Goal: Information Seeking & Learning: Learn about a topic

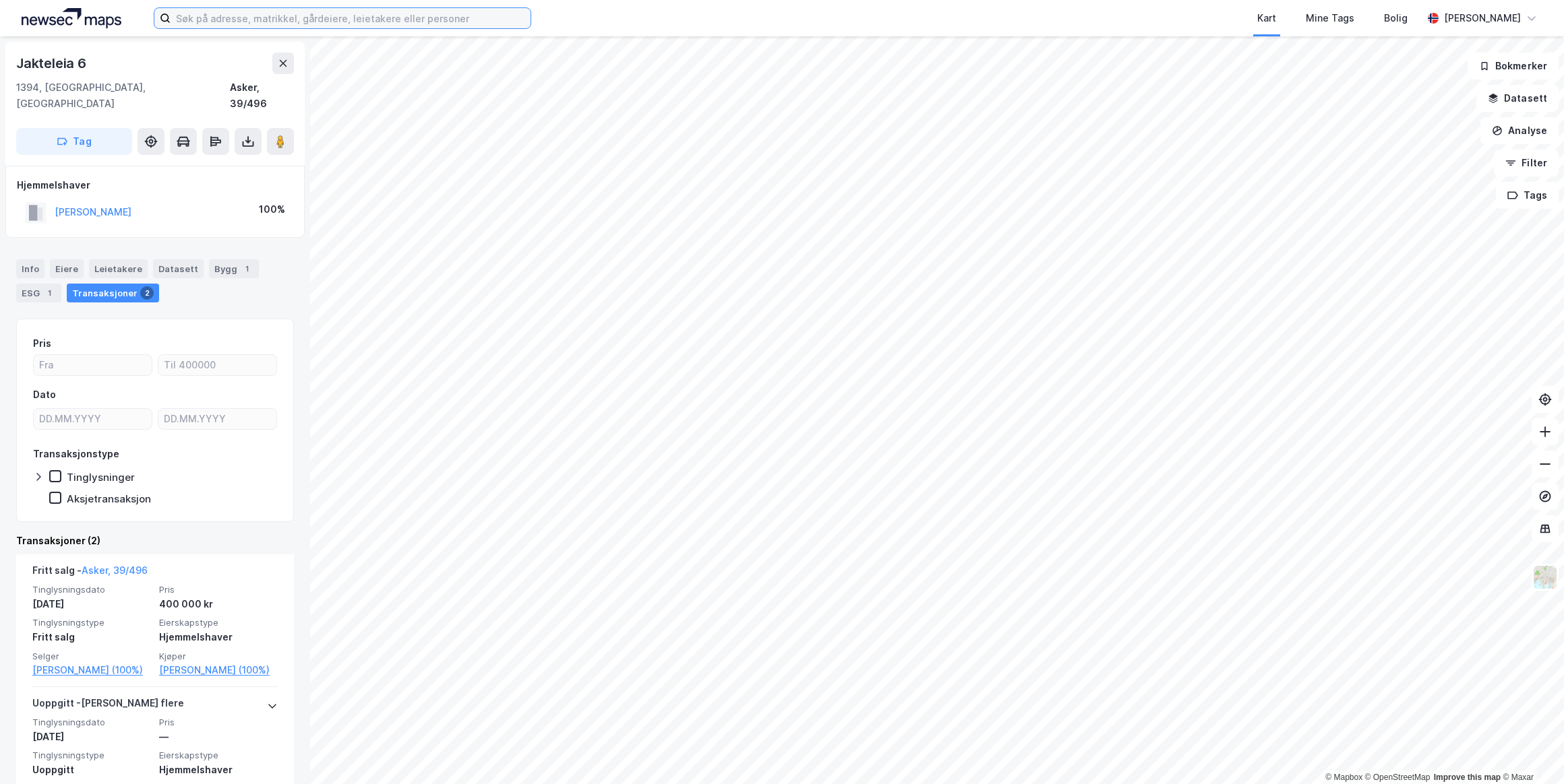
click at [235, 18] on input at bounding box center [350, 18] width 360 height 20
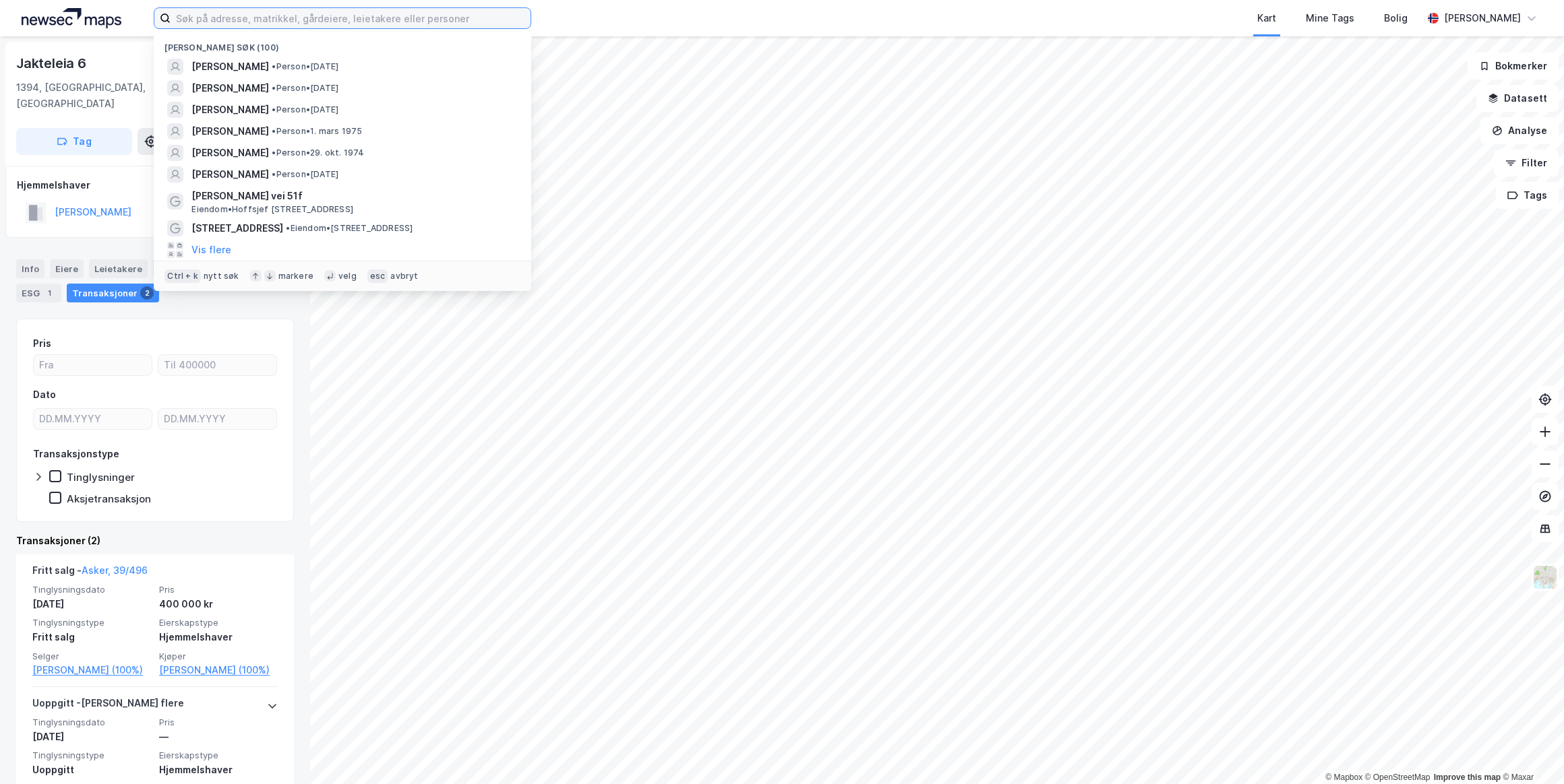
paste input "[PERSON_NAME] Ca. 950 følgere"
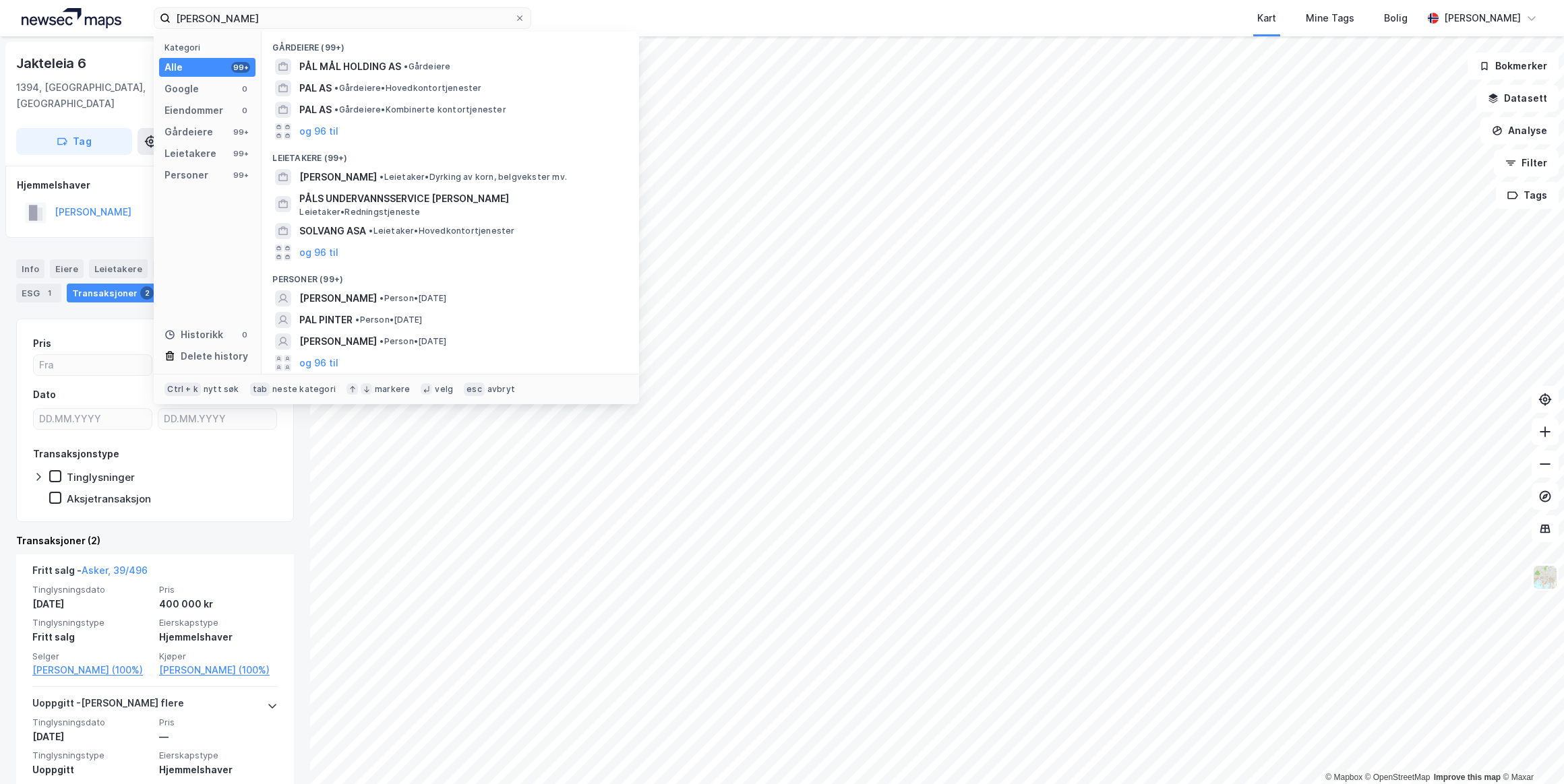
click at [365, 299] on span "[PERSON_NAME]" at bounding box center [338, 299] width 77 height 16
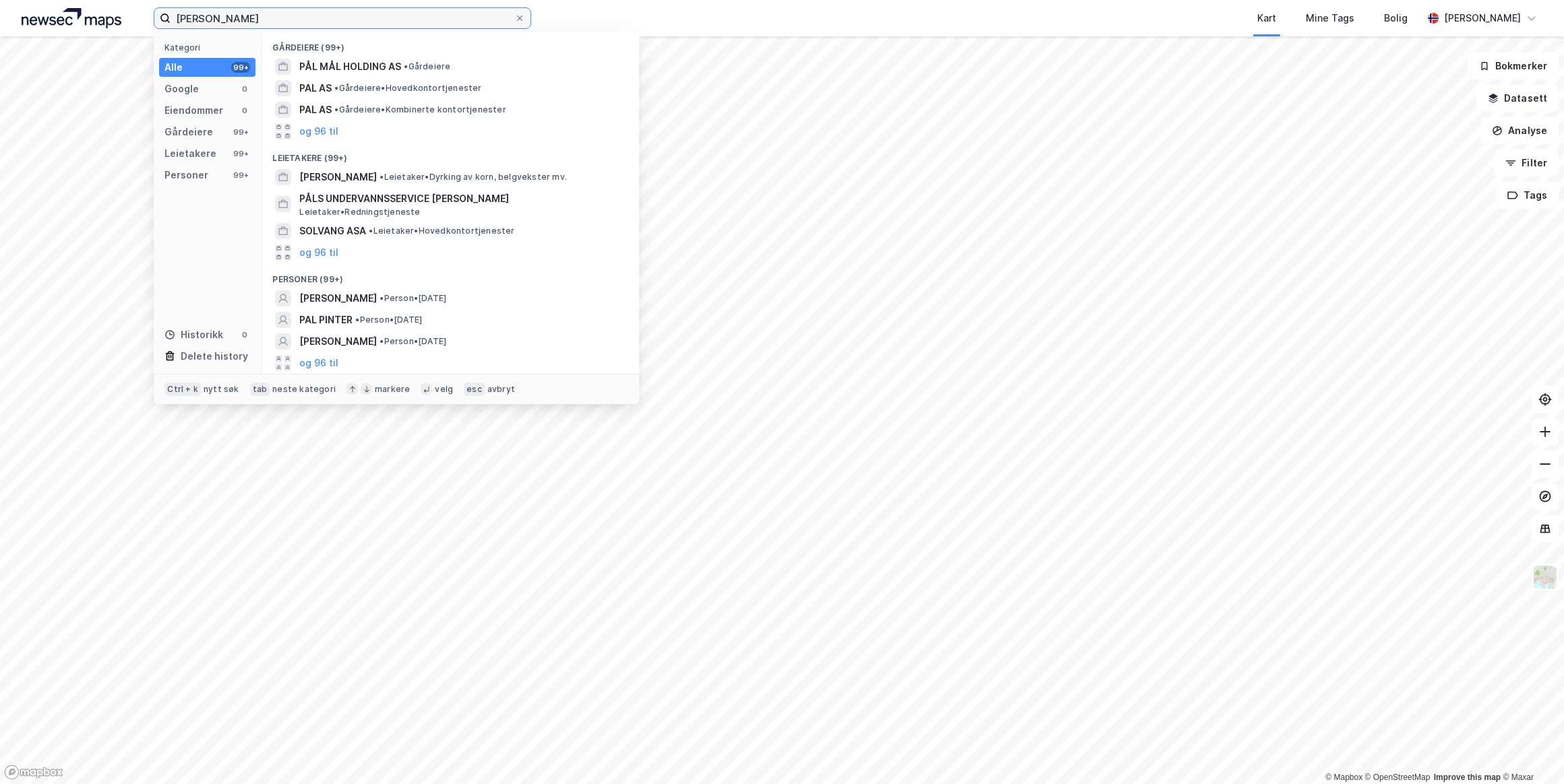
click at [289, 13] on input "[PERSON_NAME]" at bounding box center [342, 18] width 344 height 20
drag, startPoint x: 302, startPoint y: 17, endPoint x: 73, endPoint y: 21, distance: 229.0
click at [73, 21] on div "[PERSON_NAME] Kategori Alle 99+ Google 0 Eiendommer 0 Gårdeiere 99+ Leietakere …" at bounding box center [782, 18] width 1564 height 37
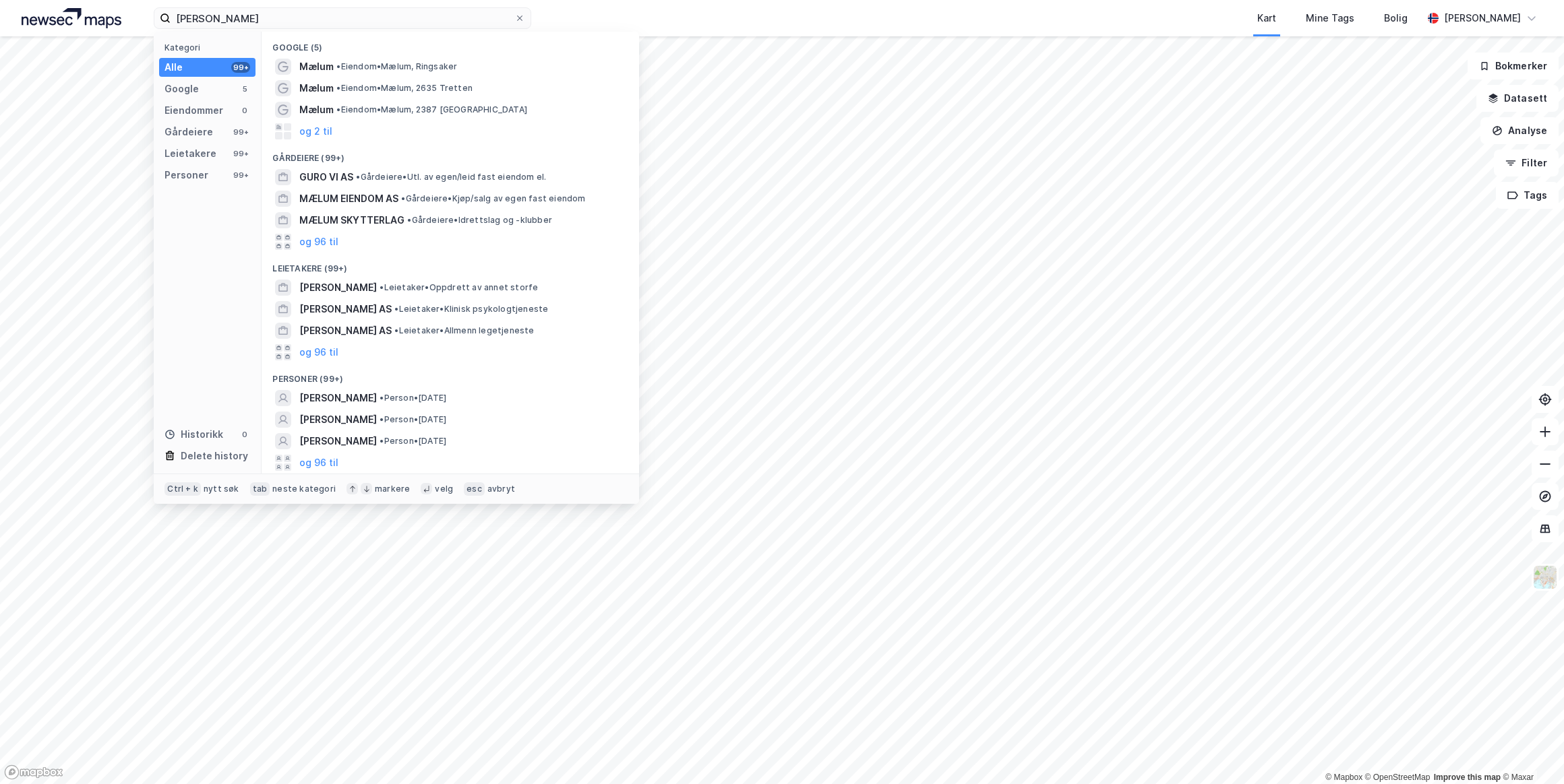
click at [327, 396] on span "[PERSON_NAME]" at bounding box center [338, 398] width 77 height 16
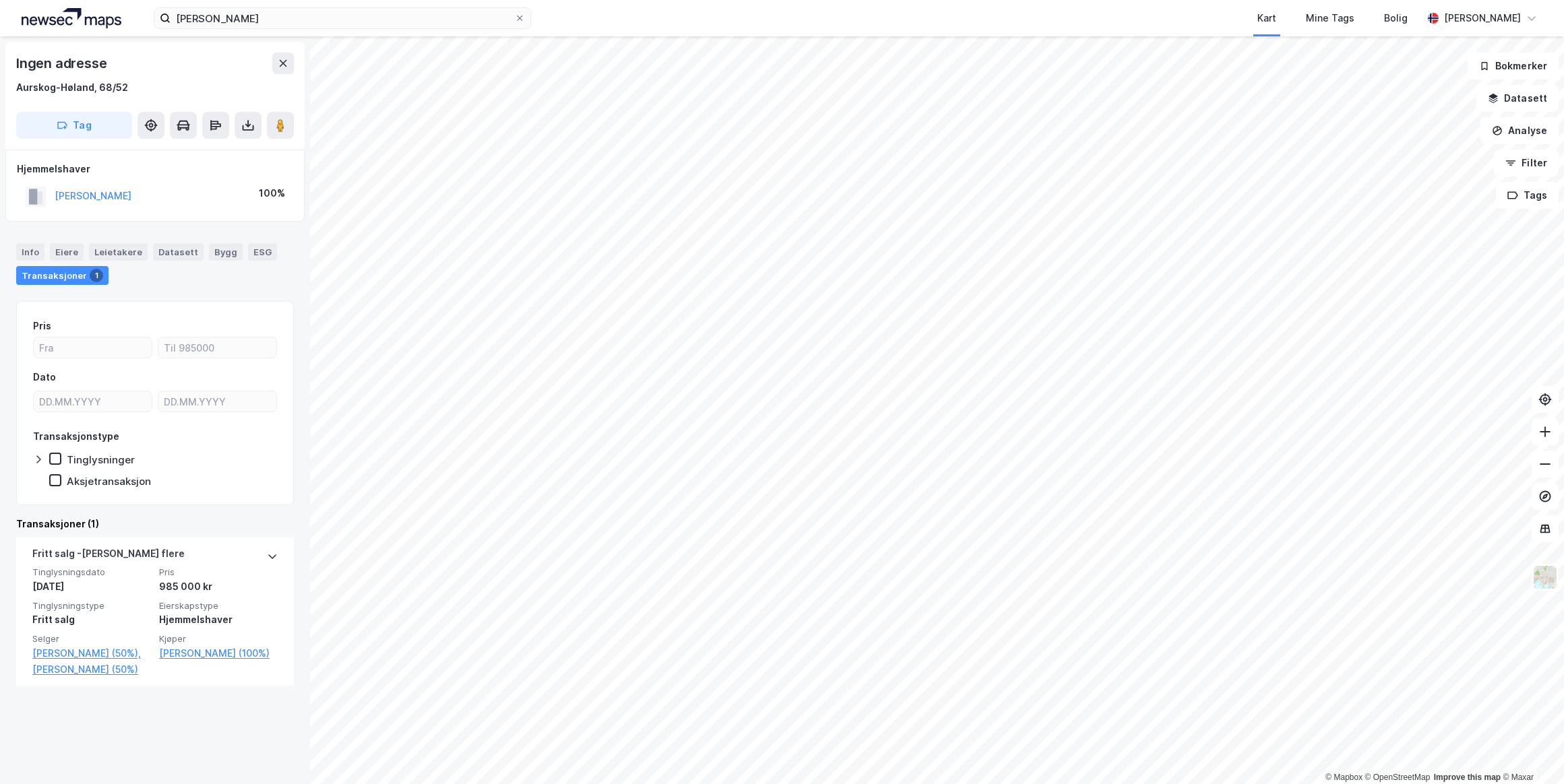
click at [0, 0] on button "[PERSON_NAME]" at bounding box center [0, 0] width 0 height 0
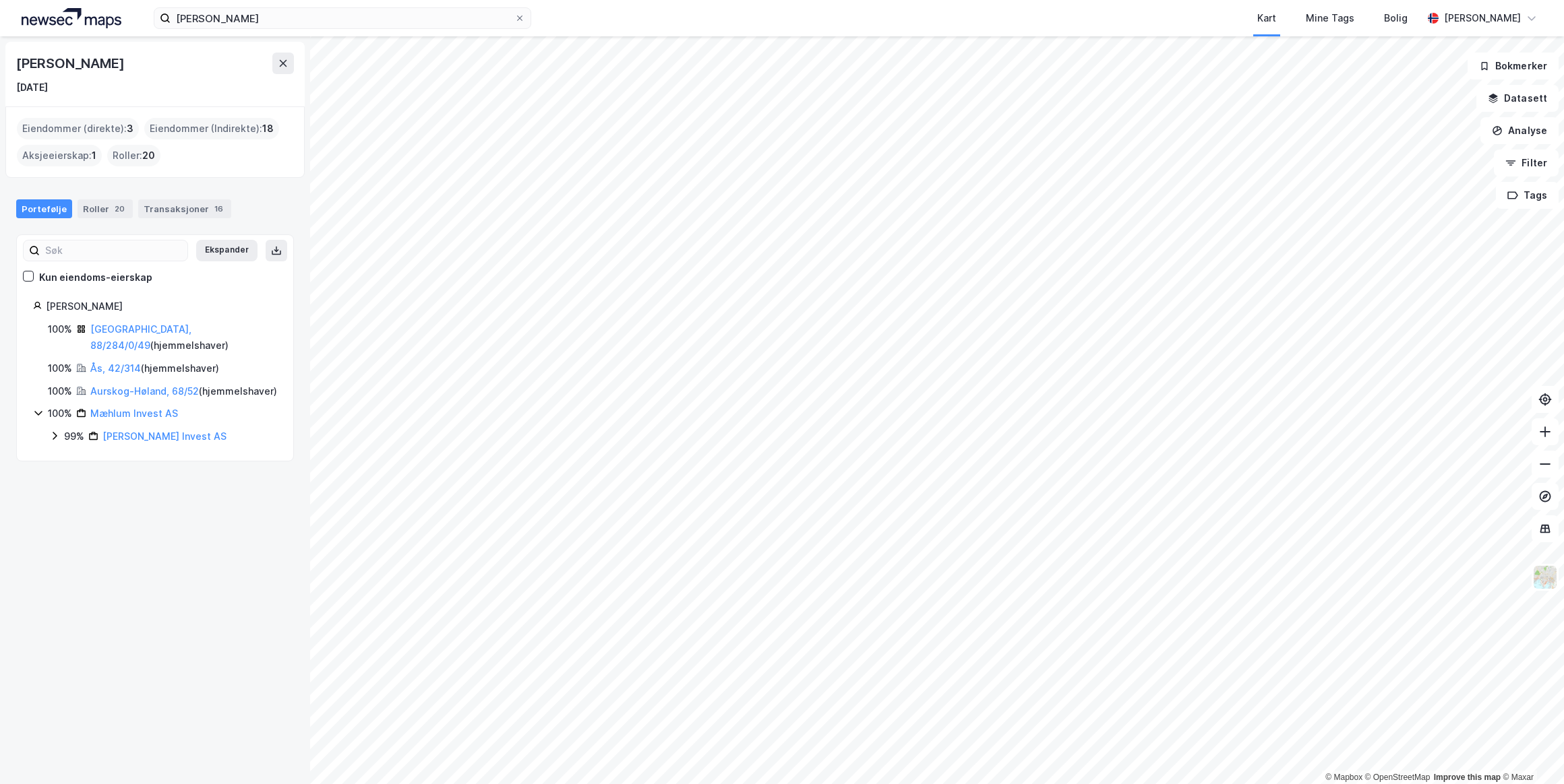
click at [115, 363] on link "Ås, 42/314" at bounding box center [115, 368] width 51 height 12
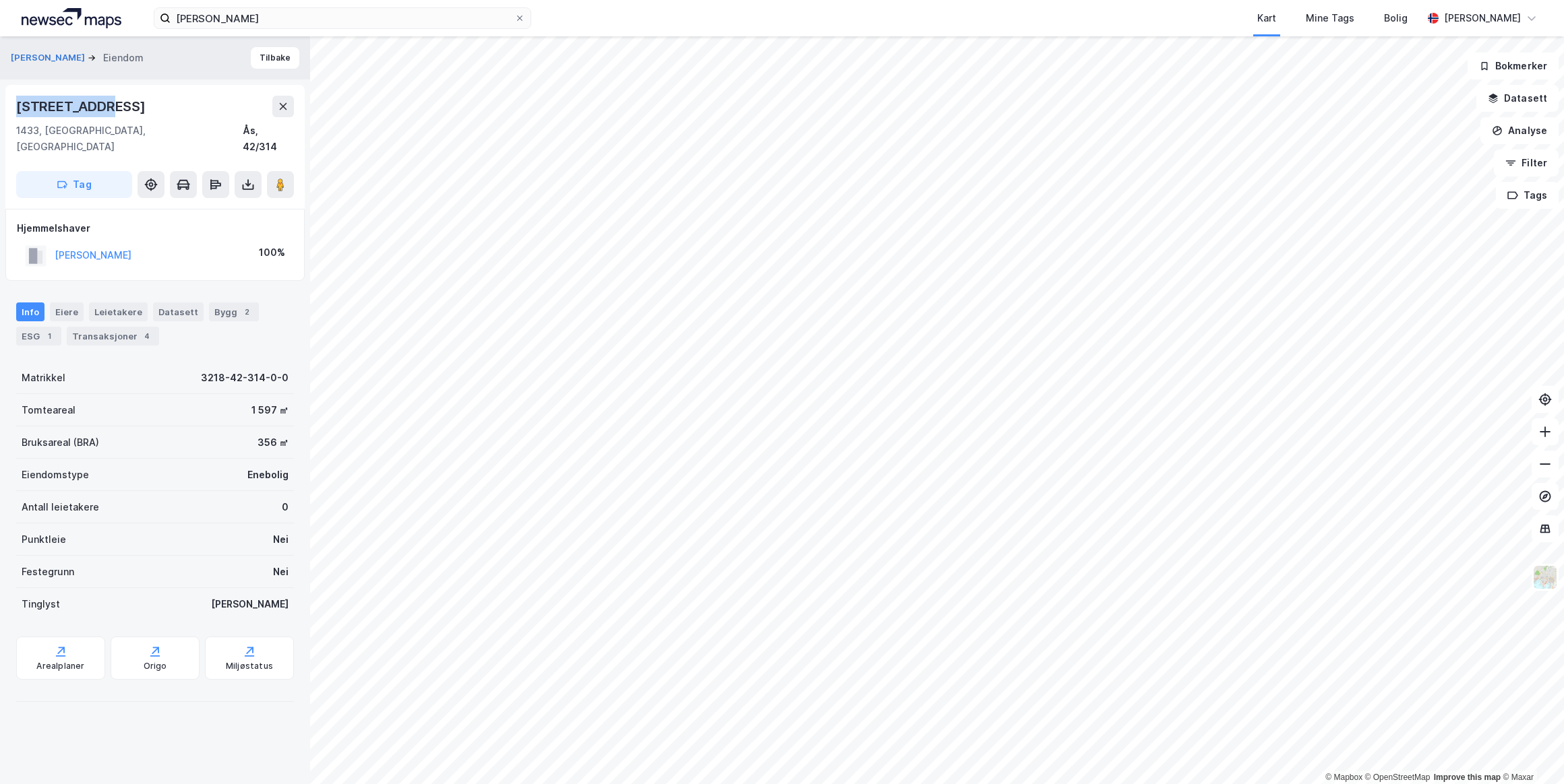
drag, startPoint x: 113, startPoint y: 110, endPoint x: 18, endPoint y: 115, distance: 95.1
click at [16, 115] on div "[STREET_ADDRESS]" at bounding box center [155, 106] width 278 height 22
drag, startPoint x: 18, startPoint y: 115, endPoint x: 64, endPoint y: 112, distance: 46.1
copy div "[STREET_ADDRESS]"
click at [281, 104] on icon at bounding box center [283, 106] width 11 height 11
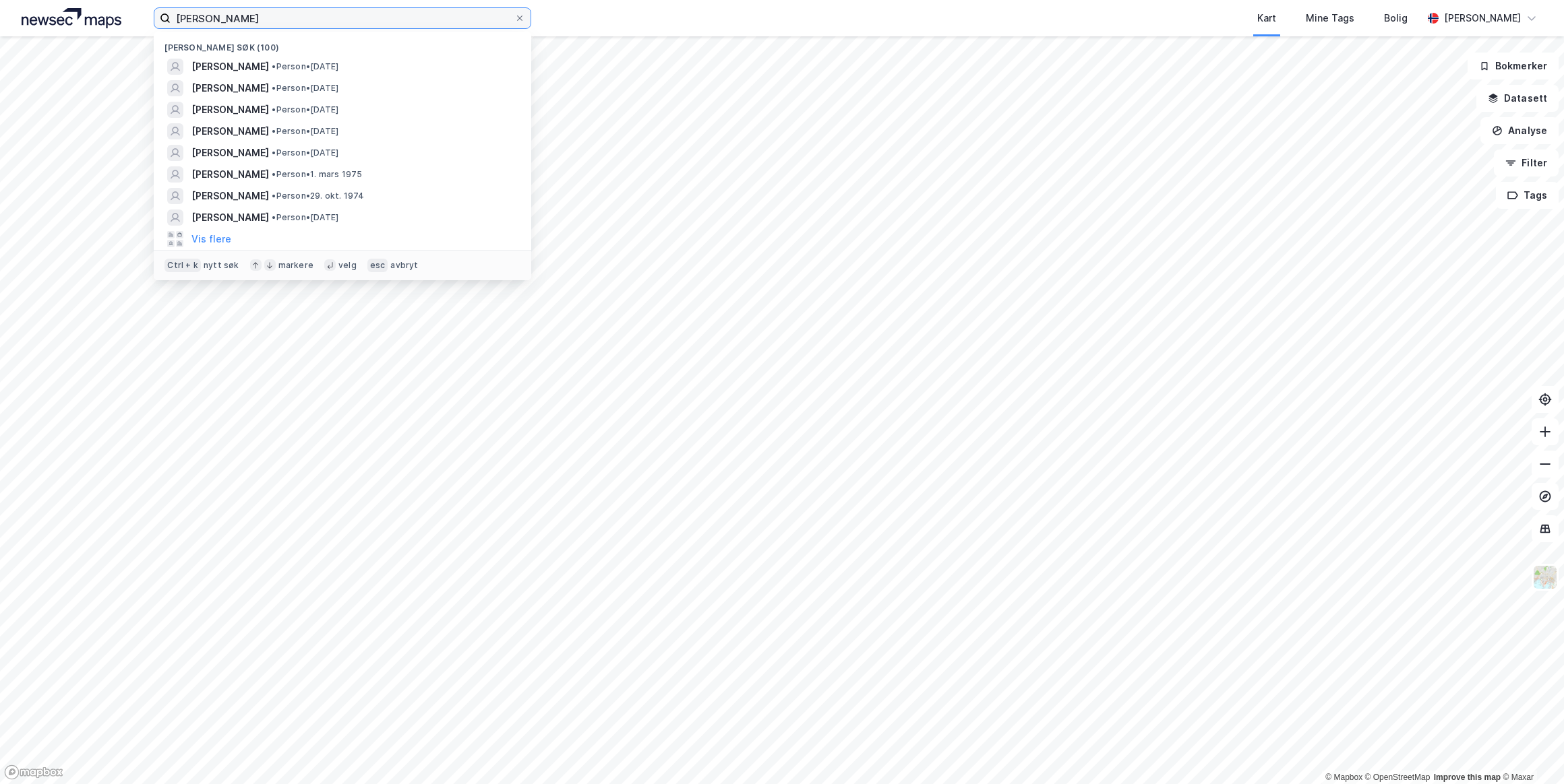
drag, startPoint x: 258, startPoint y: 20, endPoint x: 139, endPoint y: 18, distance: 119.0
click at [140, 18] on div "[PERSON_NAME] Nylige søk (100) [PERSON_NAME] • Person • [DATE] [PERSON_NAME] • …" at bounding box center [782, 18] width 1564 height 37
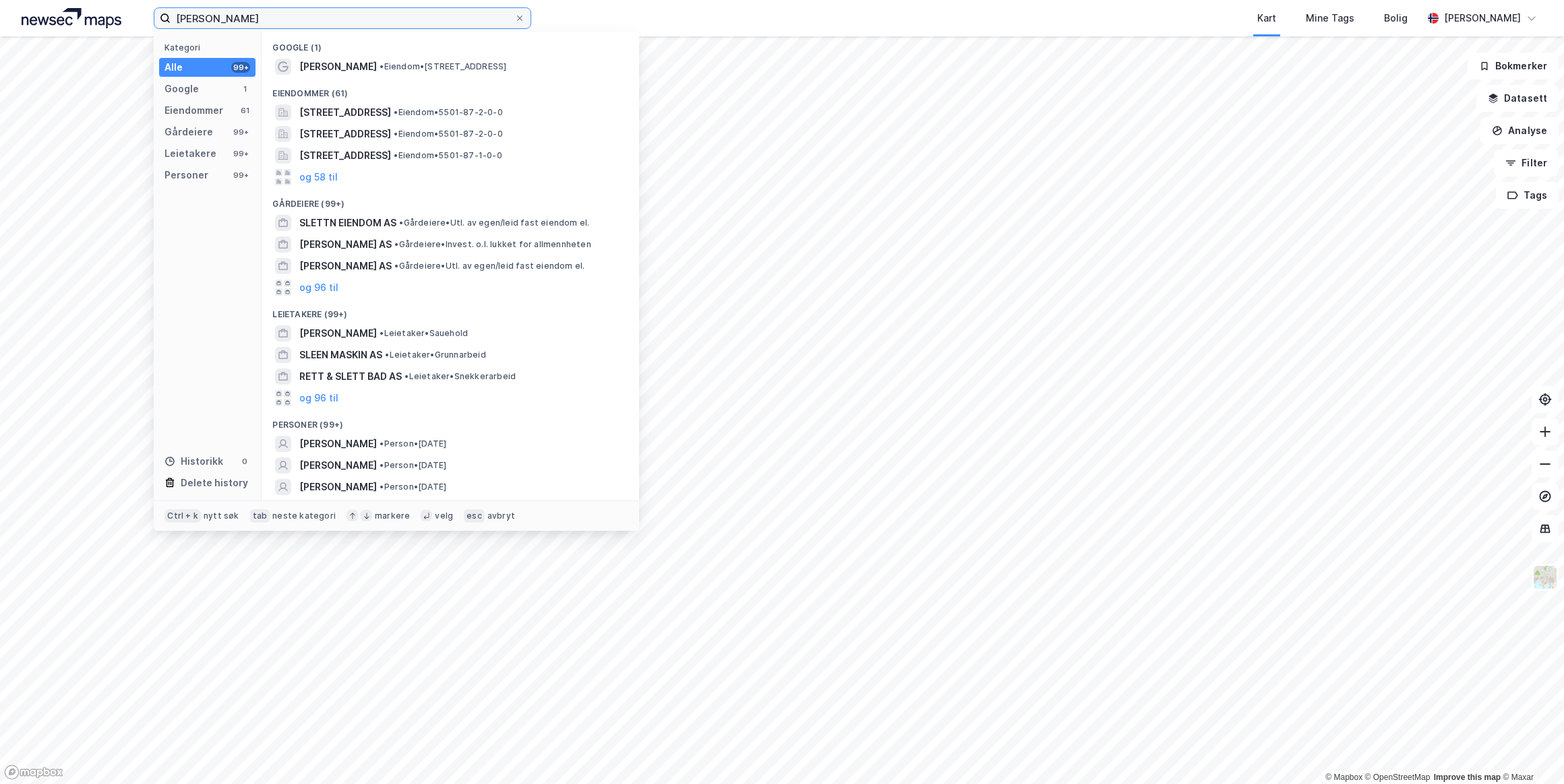
type input "[PERSON_NAME]"
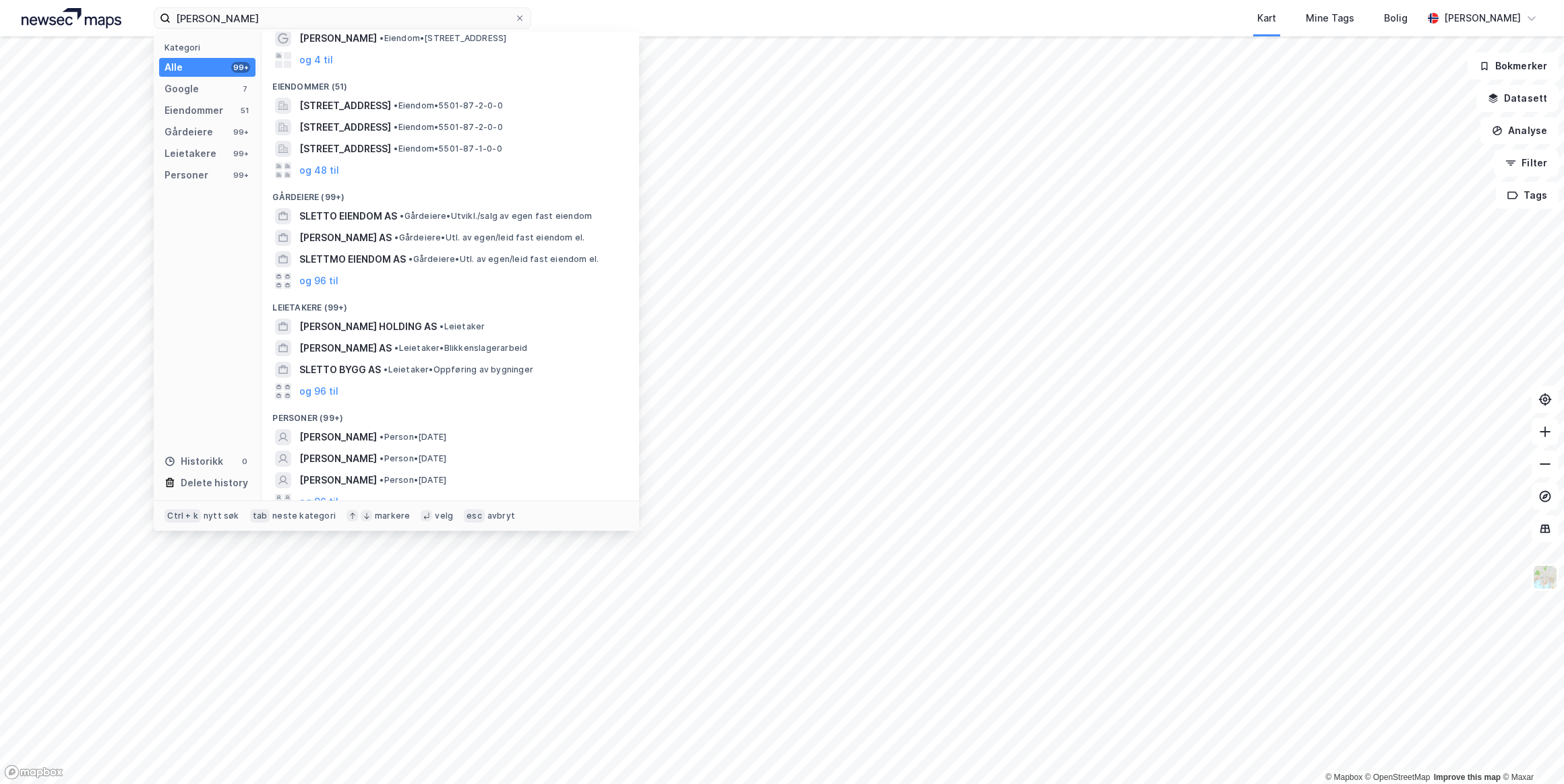
click at [358, 472] on span "[PERSON_NAME]" at bounding box center [338, 480] width 77 height 16
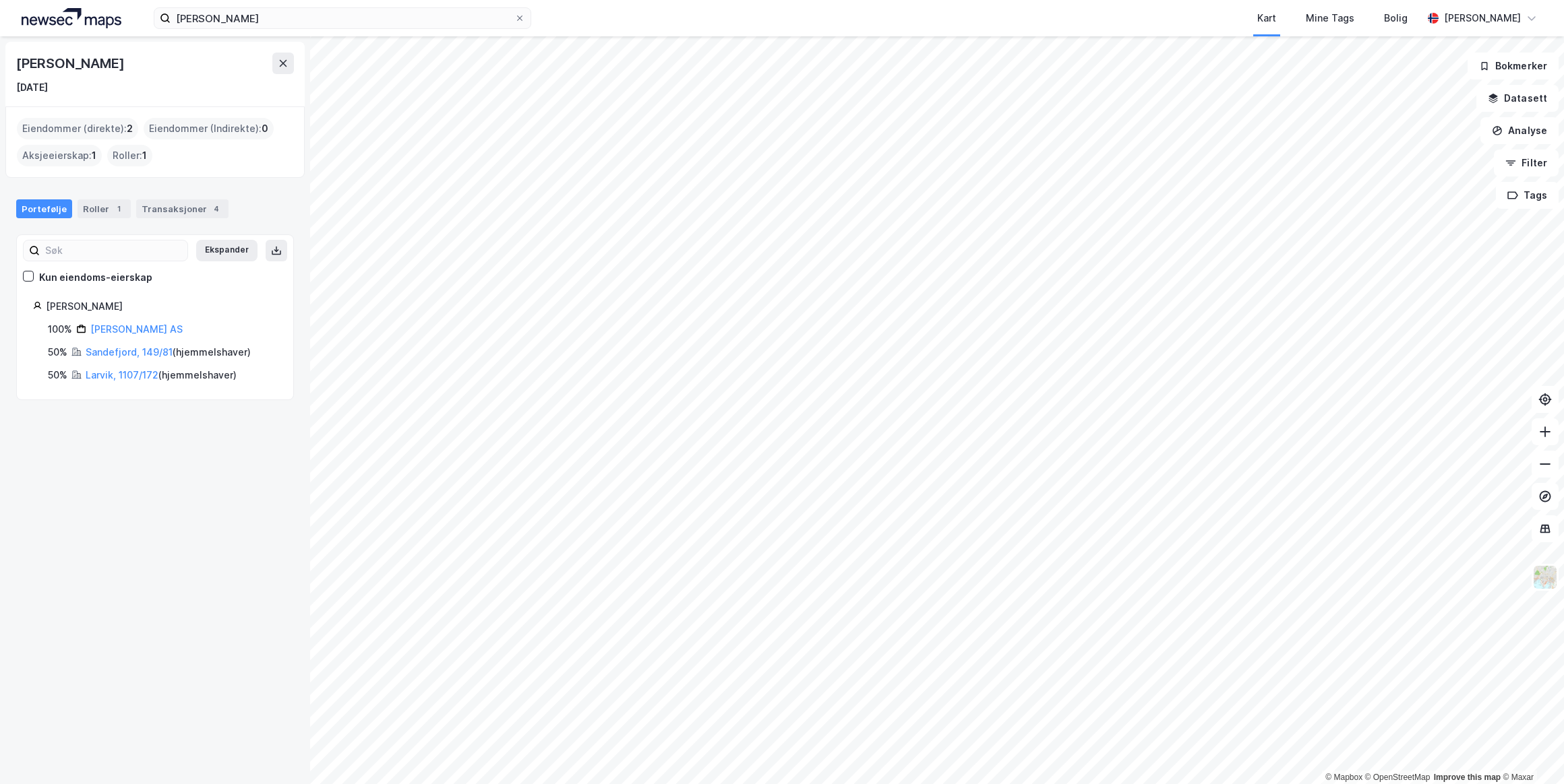
click at [967, 783] on html "[PERSON_NAME] Kart Mine Tags Bolig [PERSON_NAME] © Mapbox © OpenStreetMap Impro…" at bounding box center [782, 392] width 1564 height 784
click at [867, 783] on html "[PERSON_NAME] Kart Mine Tags Bolig [PERSON_NAME] © Mapbox © OpenStreetMap Impro…" at bounding box center [782, 392] width 1564 height 784
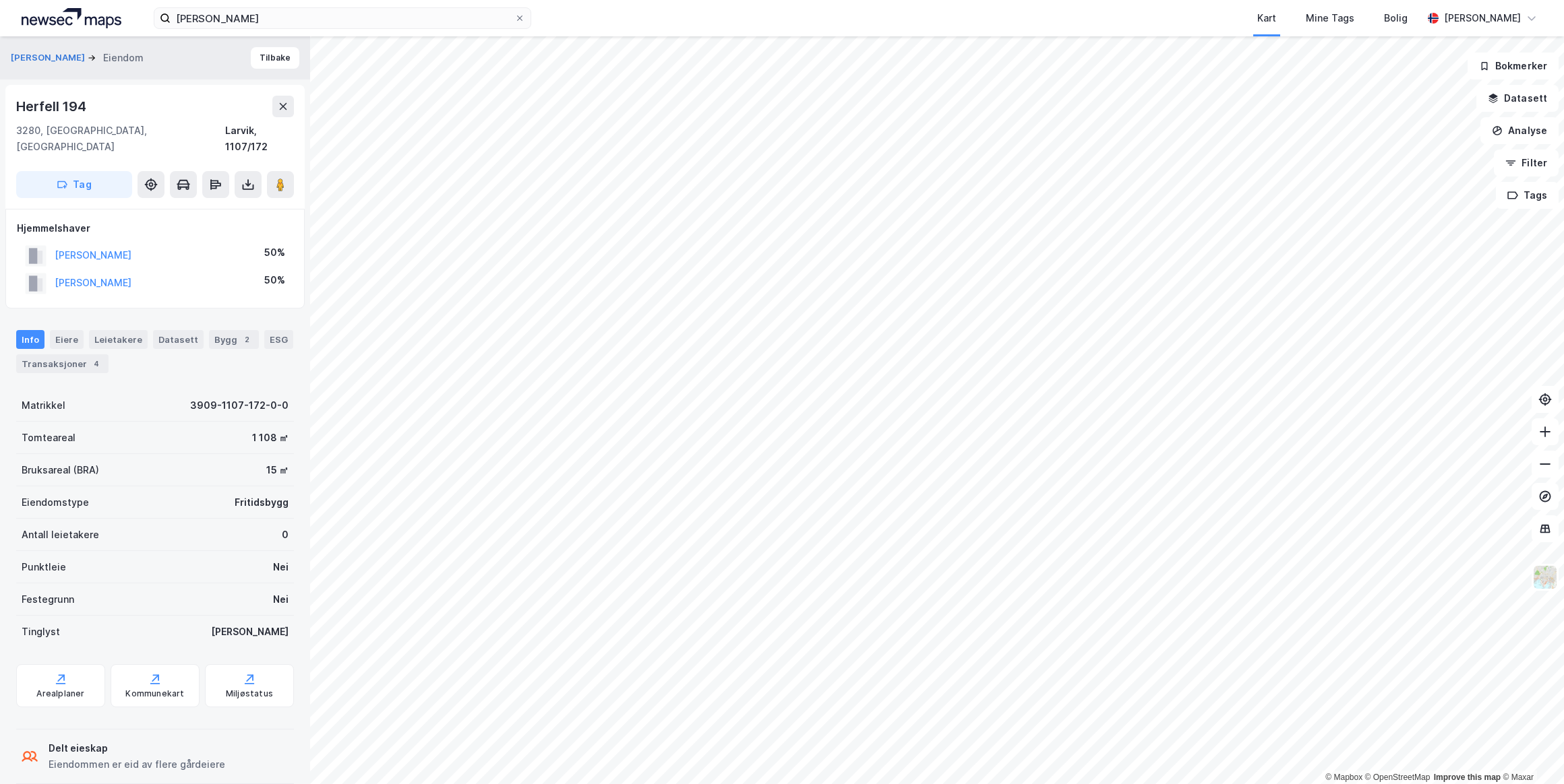
click at [89, 357] on div "4" at bounding box center [96, 364] width 14 height 14
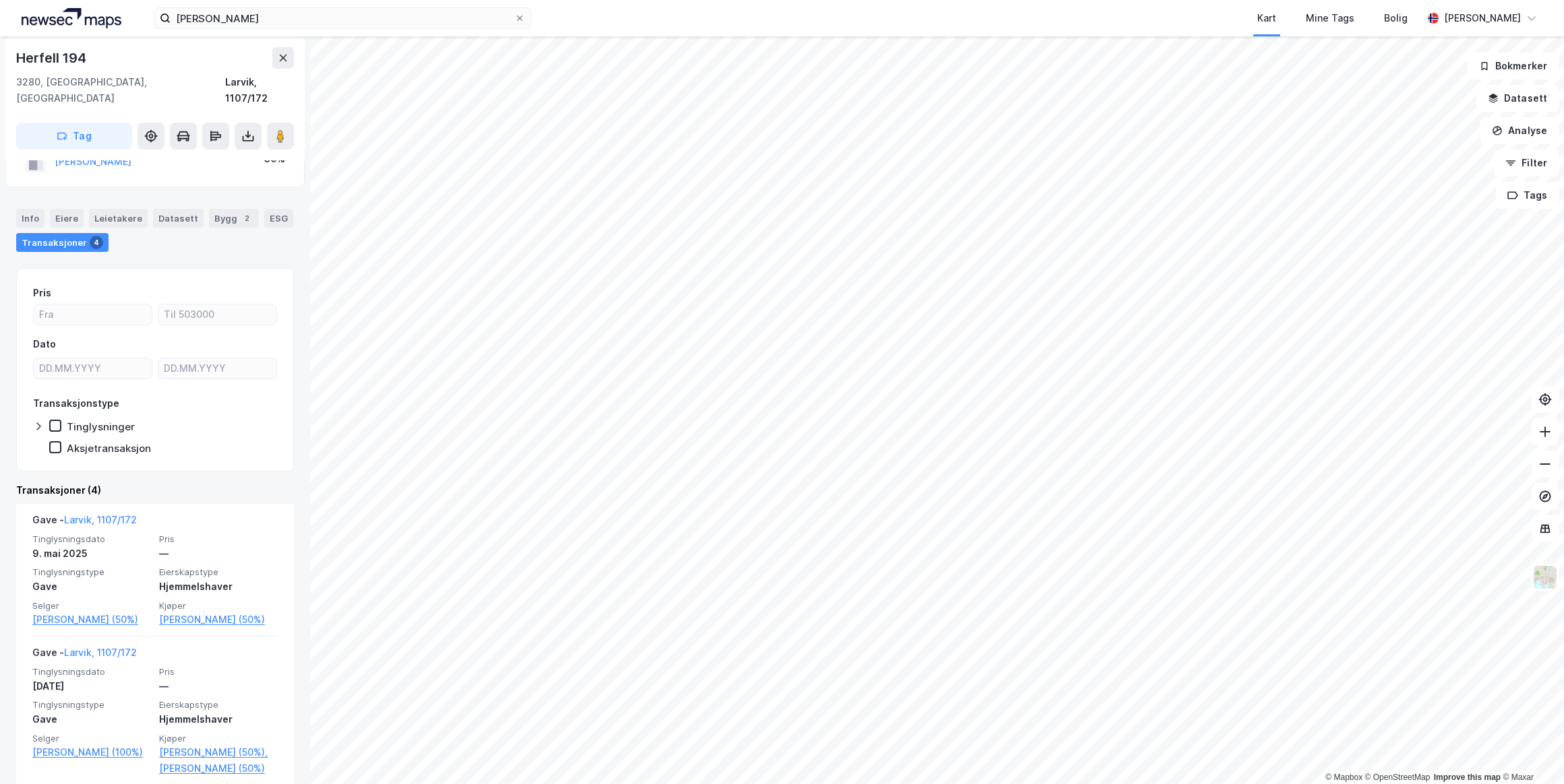
scroll to position [122, 0]
click at [102, 514] on link "Larvik, 1107/172" at bounding box center [100, 519] width 73 height 12
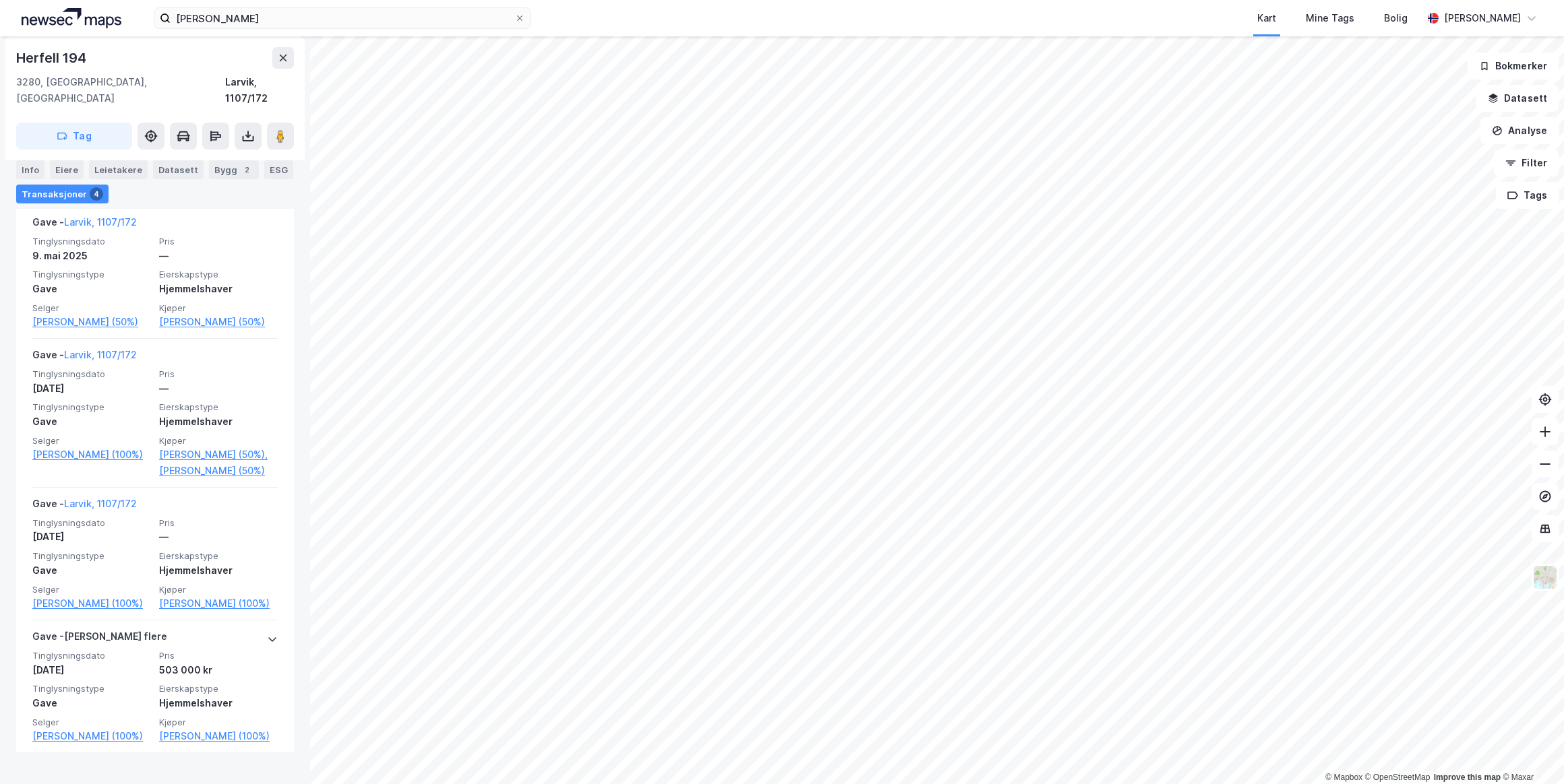
scroll to position [0, 0]
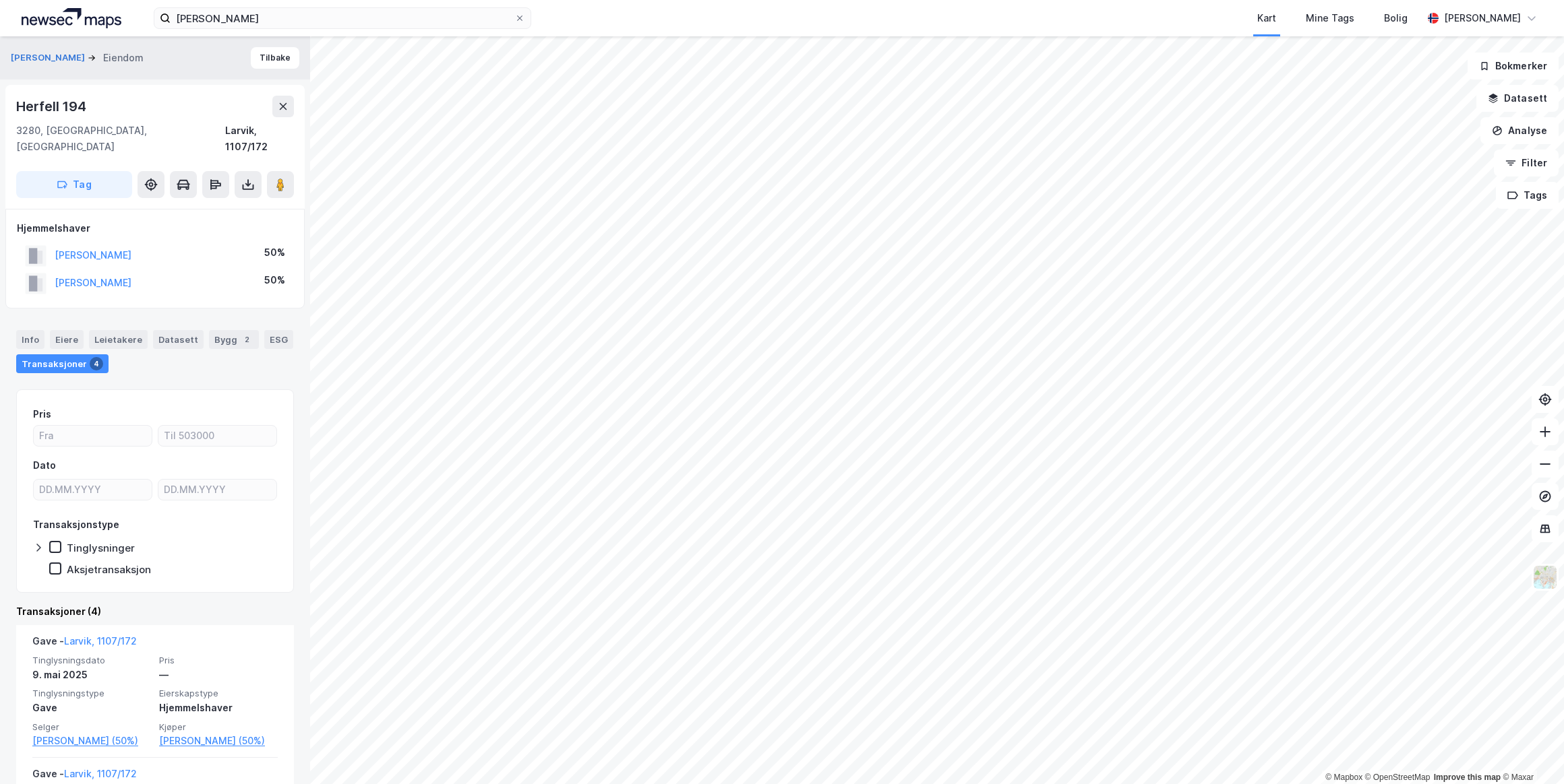
click at [0, 0] on button "[PERSON_NAME]" at bounding box center [0, 0] width 0 height 0
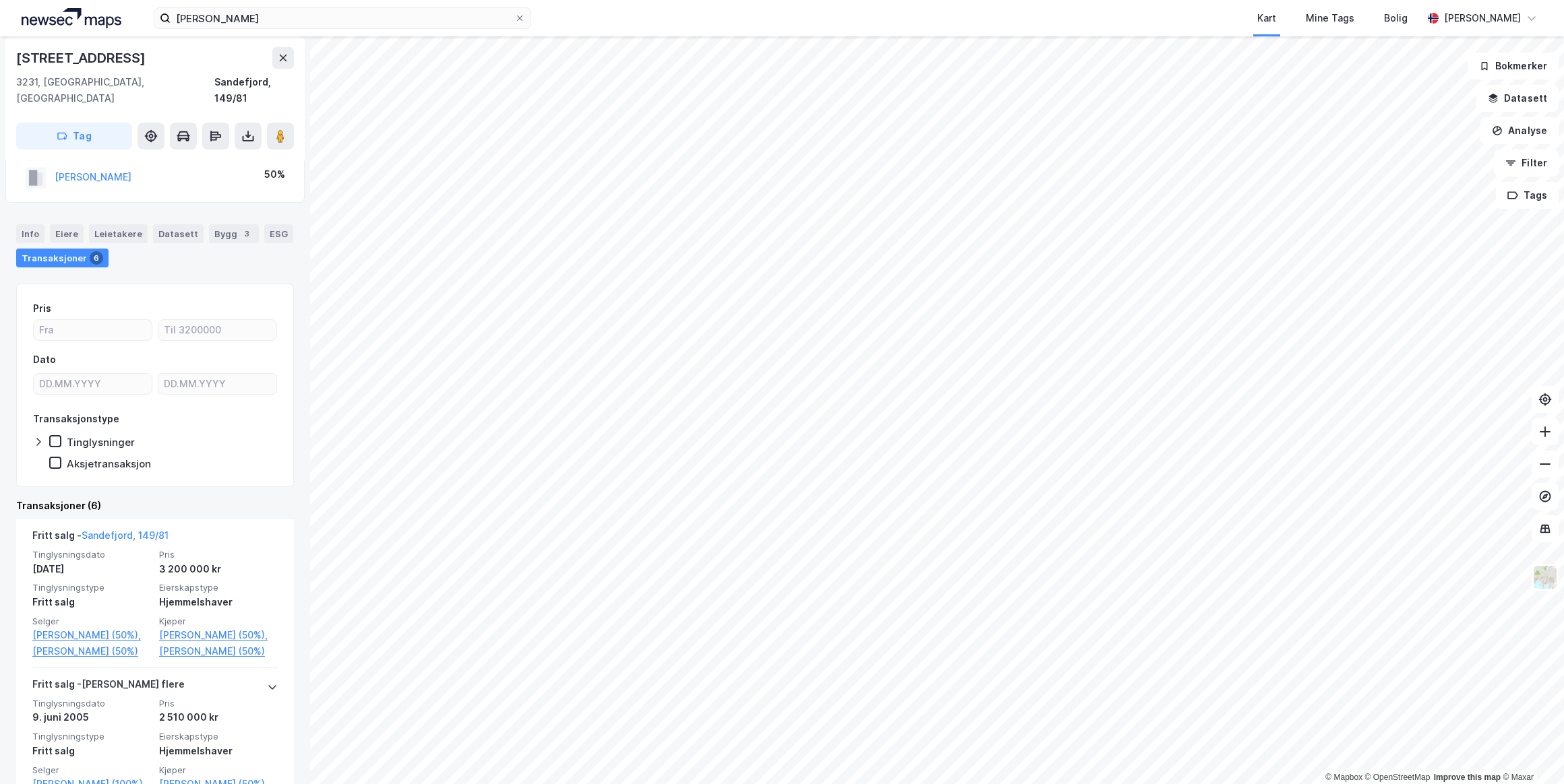
scroll to position [122, 0]
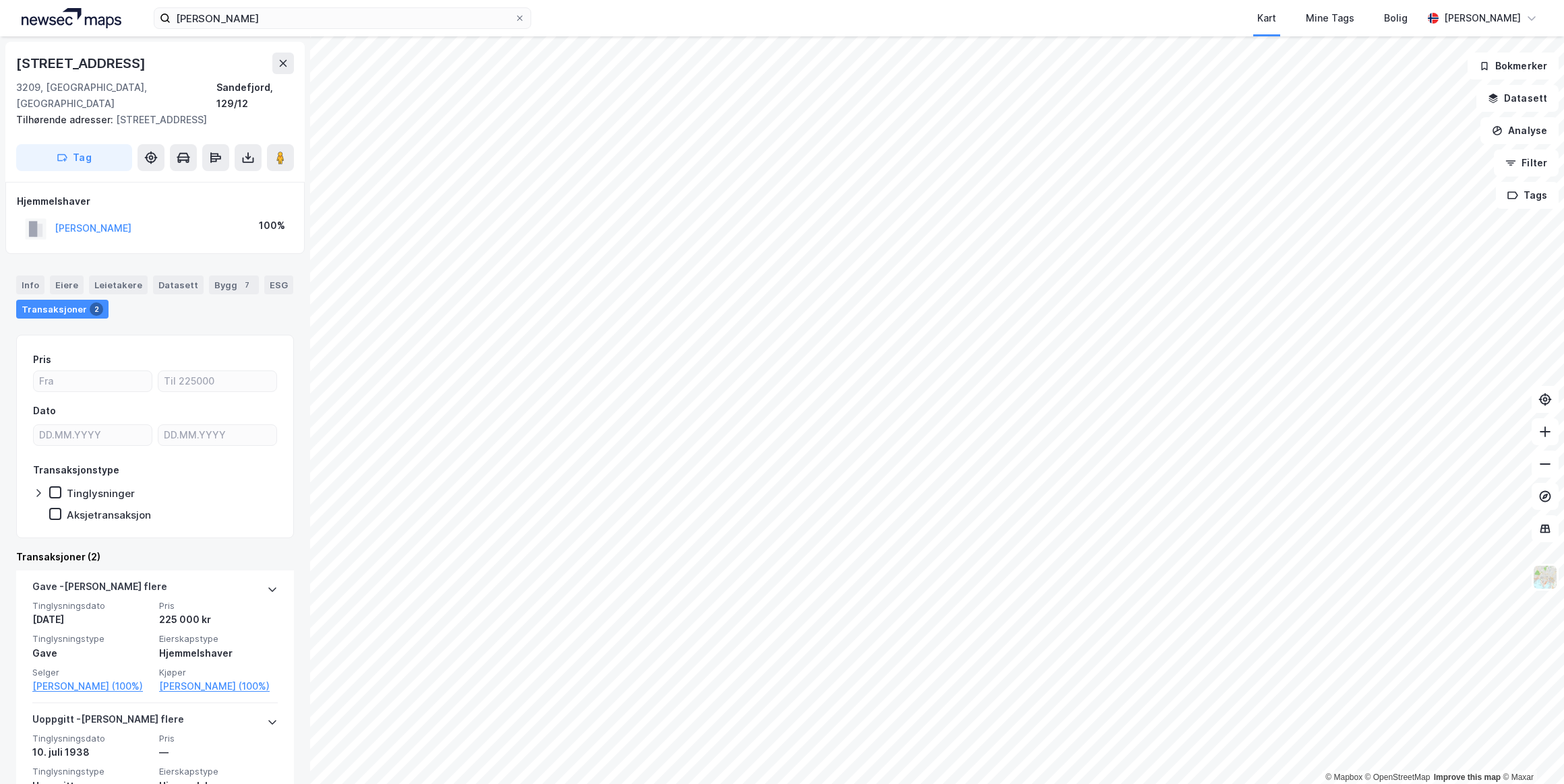
click at [1032, 783] on html "[PERSON_NAME] Kart Mine Tags Bolig [PERSON_NAME] © Mapbox © OpenStreetMap Impro…" at bounding box center [782, 392] width 1564 height 784
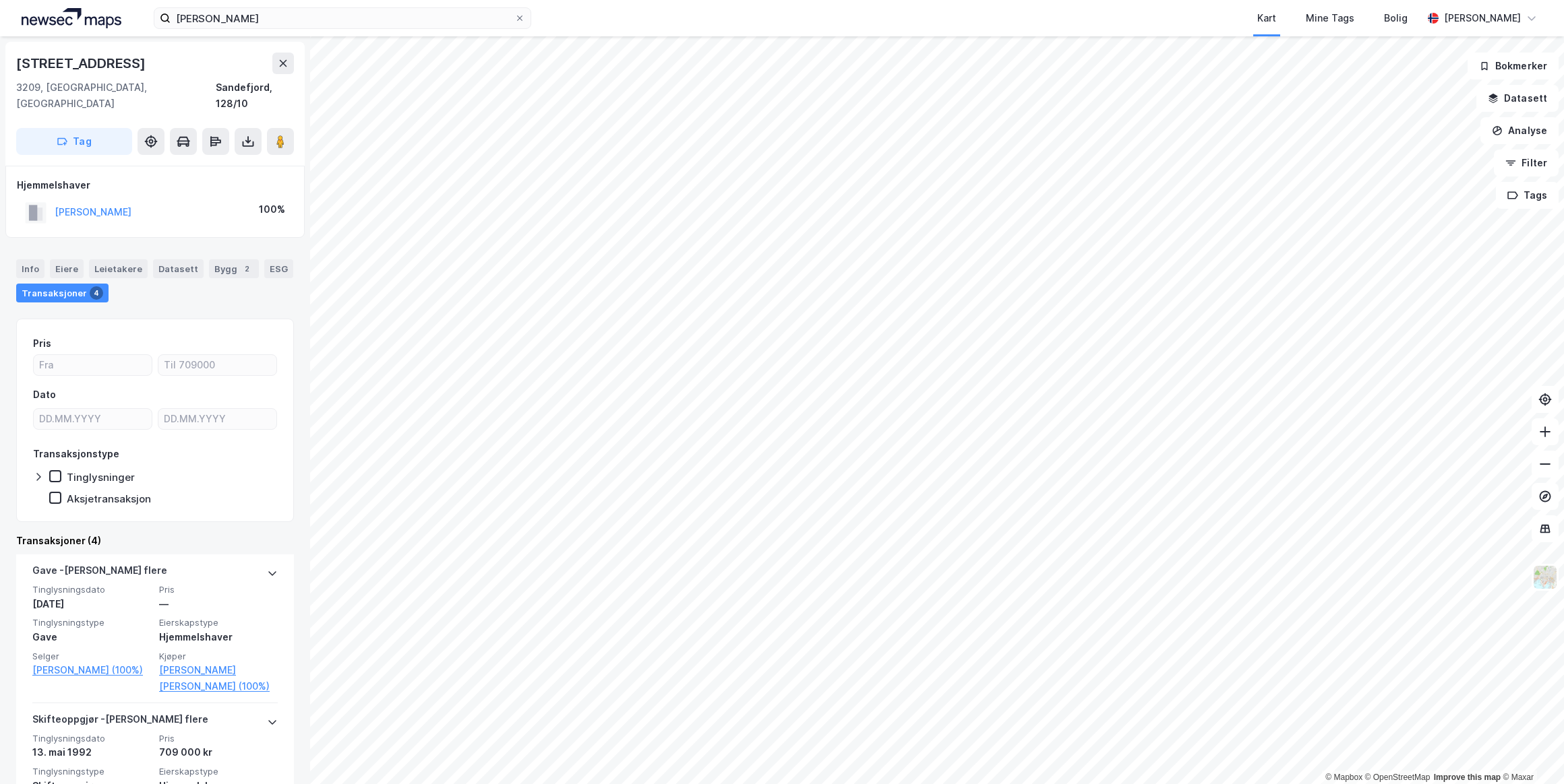
click at [0, 0] on button "[PERSON_NAME]" at bounding box center [0, 0] width 0 height 0
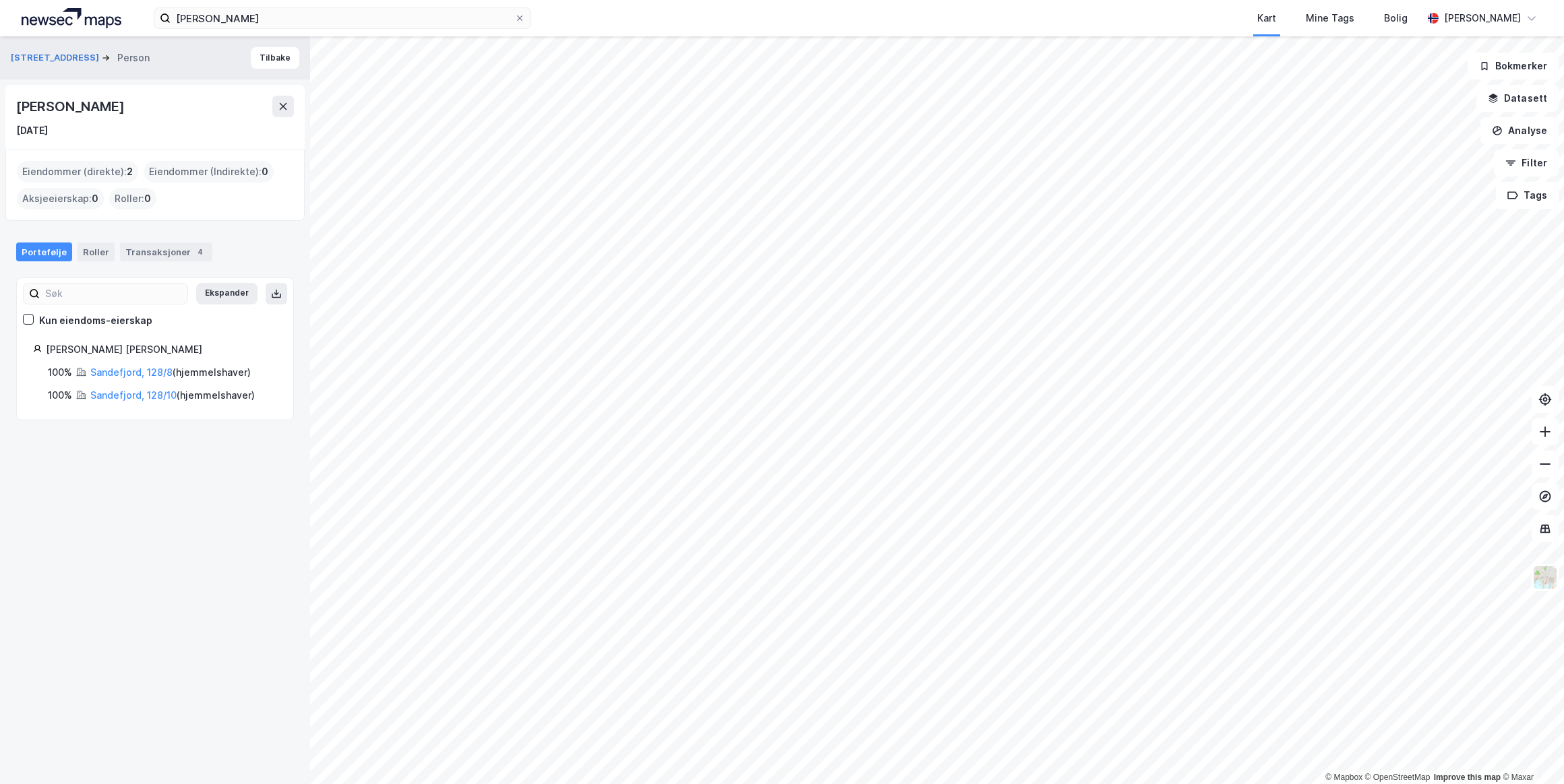
drag, startPoint x: 188, startPoint y: 102, endPoint x: 18, endPoint y: 103, distance: 170.0
click at [18, 103] on div "[PERSON_NAME]" at bounding box center [155, 106] width 278 height 22
drag, startPoint x: 18, startPoint y: 103, endPoint x: 61, endPoint y: 108, distance: 43.3
copy div "[PERSON_NAME]"
click at [519, 18] on icon at bounding box center [520, 18] width 5 height 5
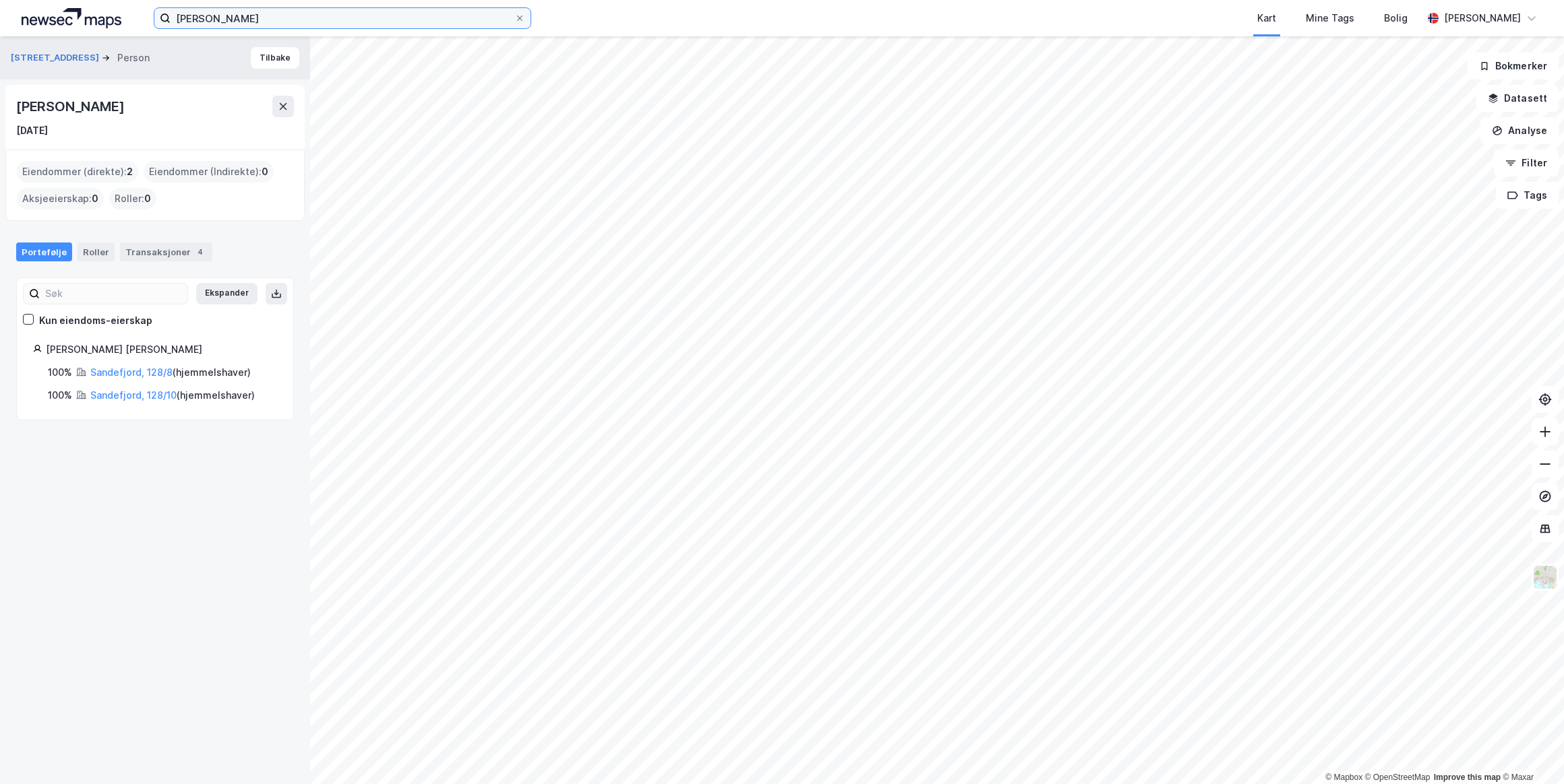
click at [515, 18] on input "[PERSON_NAME]" at bounding box center [342, 18] width 344 height 20
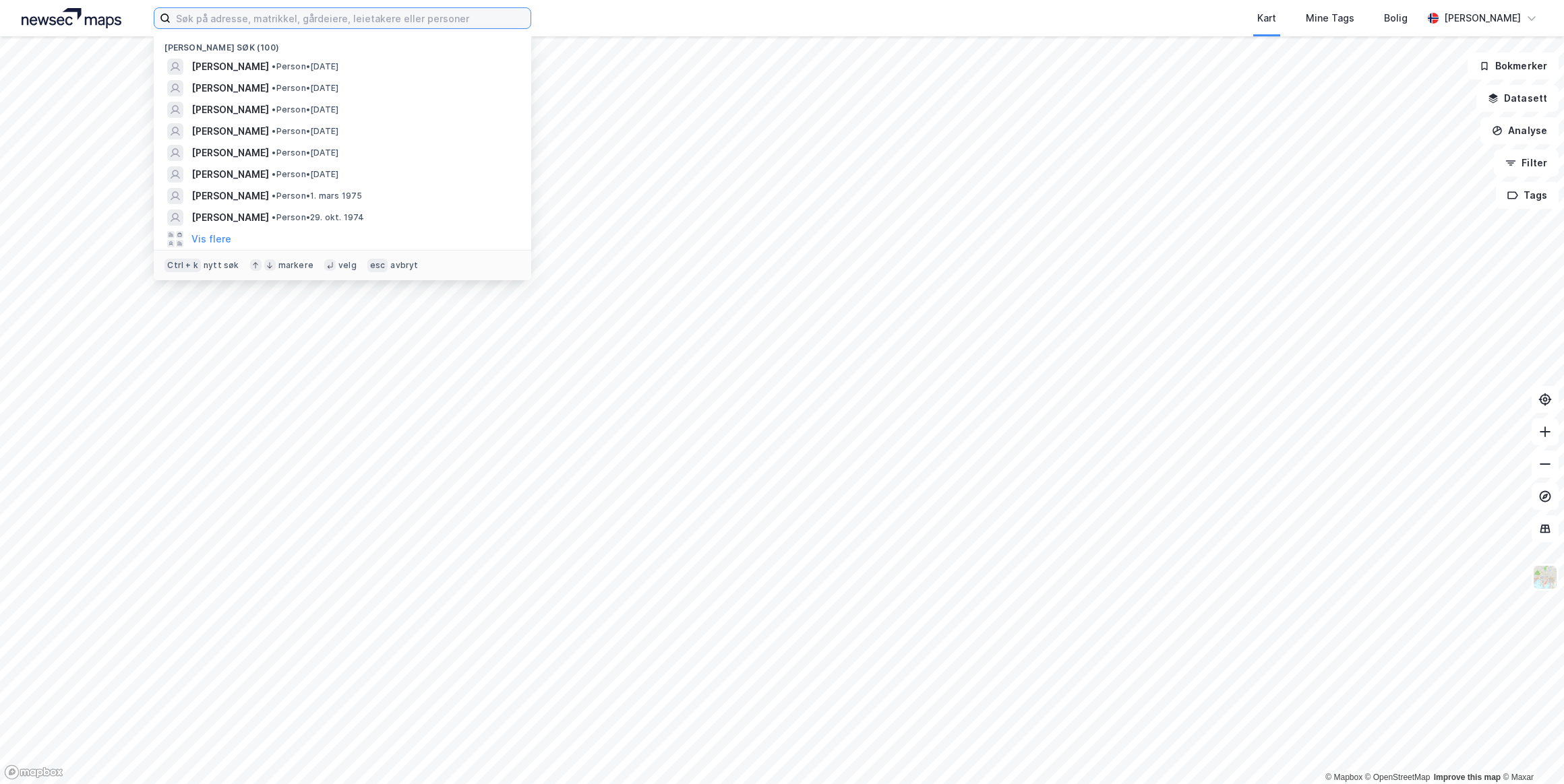
paste input "[PERSON_NAME]"
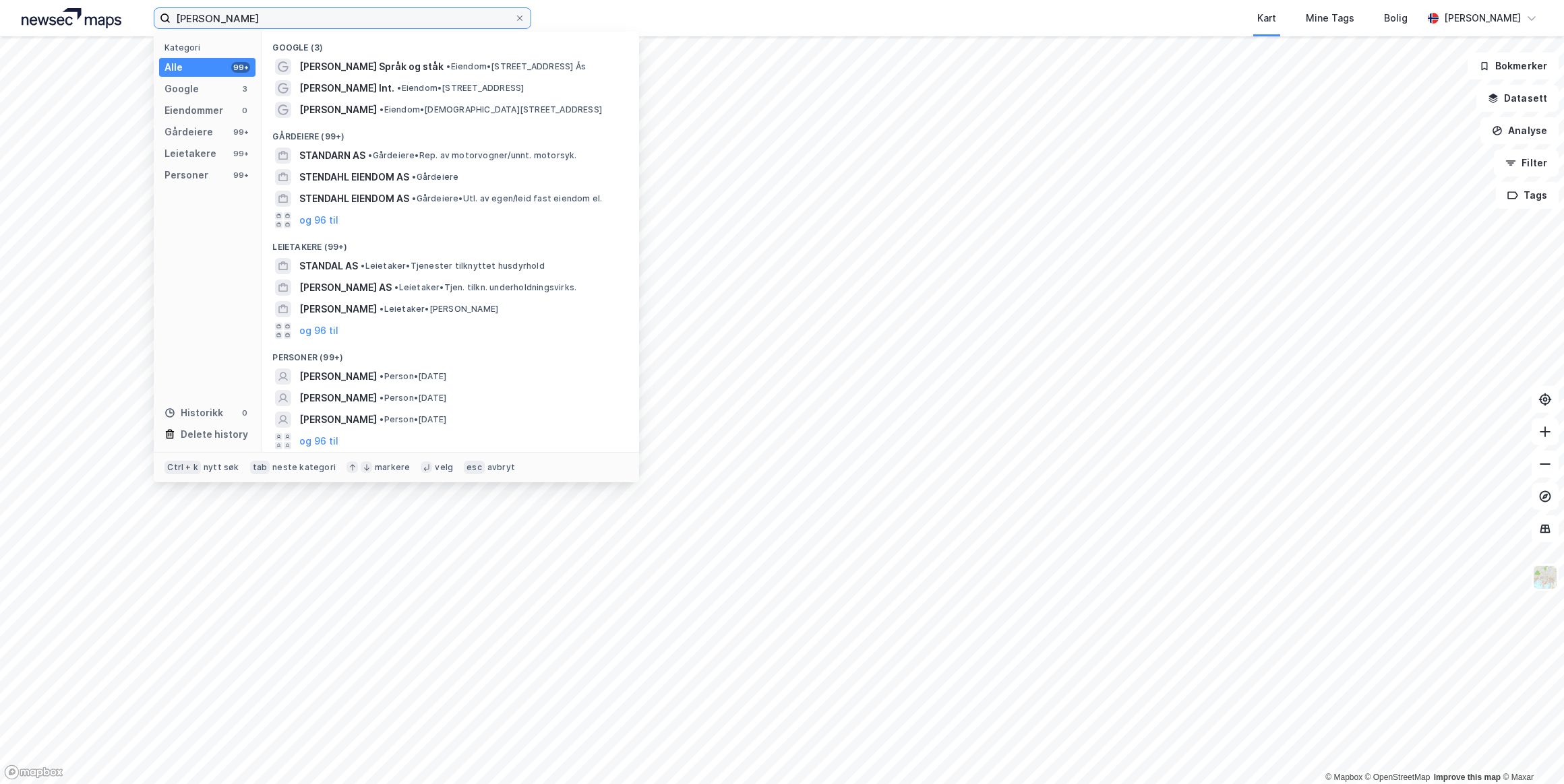
type input "[PERSON_NAME]"
click at [439, 379] on span "• Person • [DATE]" at bounding box center [413, 377] width 66 height 11
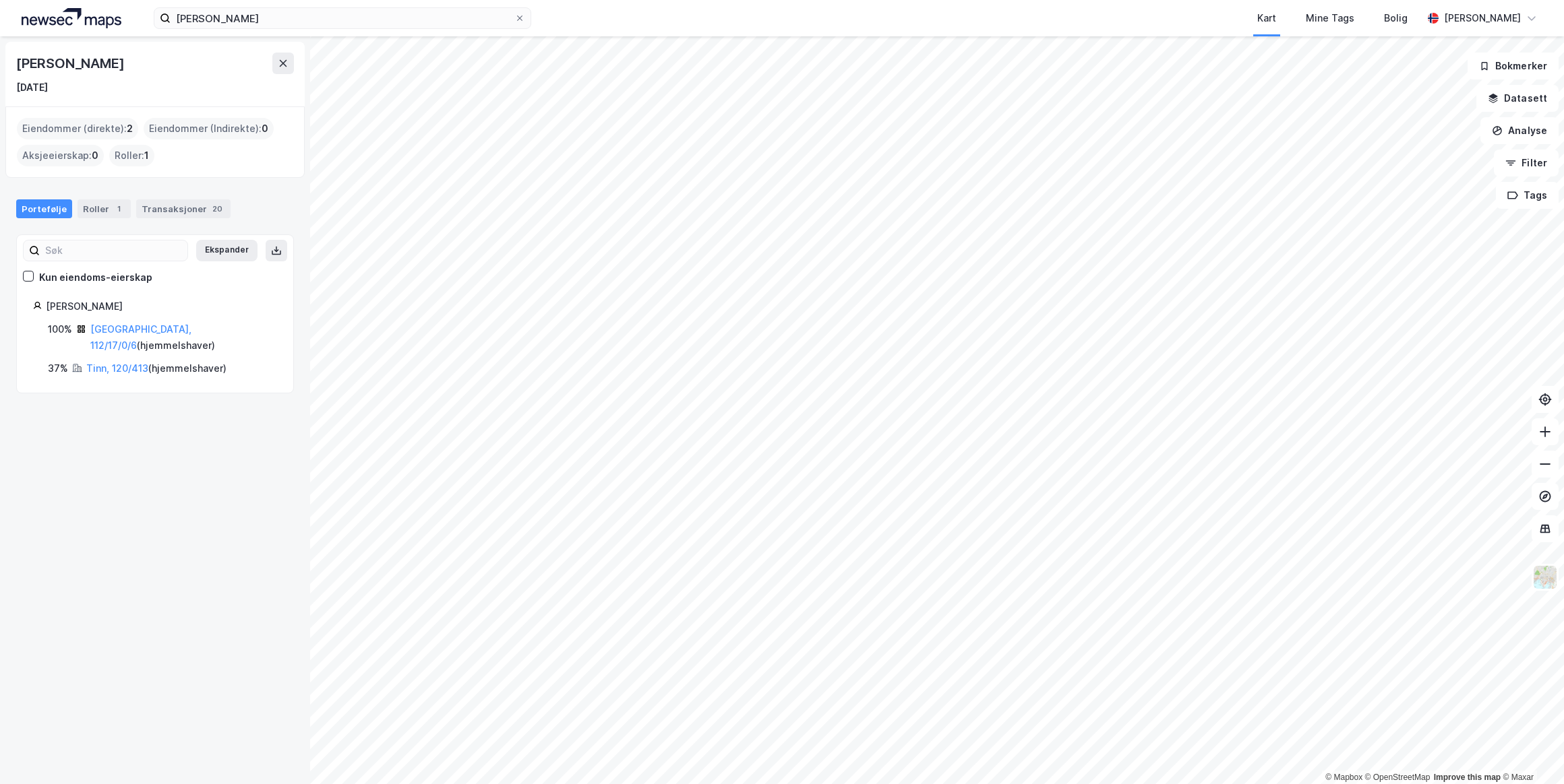
click at [930, 783] on html "[PERSON_NAME] Kart Mine Tags Bolig [PERSON_NAME] © Mapbox © OpenStreetMap Impro…" at bounding box center [782, 392] width 1564 height 784
click at [142, 328] on link "[GEOGRAPHIC_DATA], 112/17/0/6" at bounding box center [140, 337] width 101 height 28
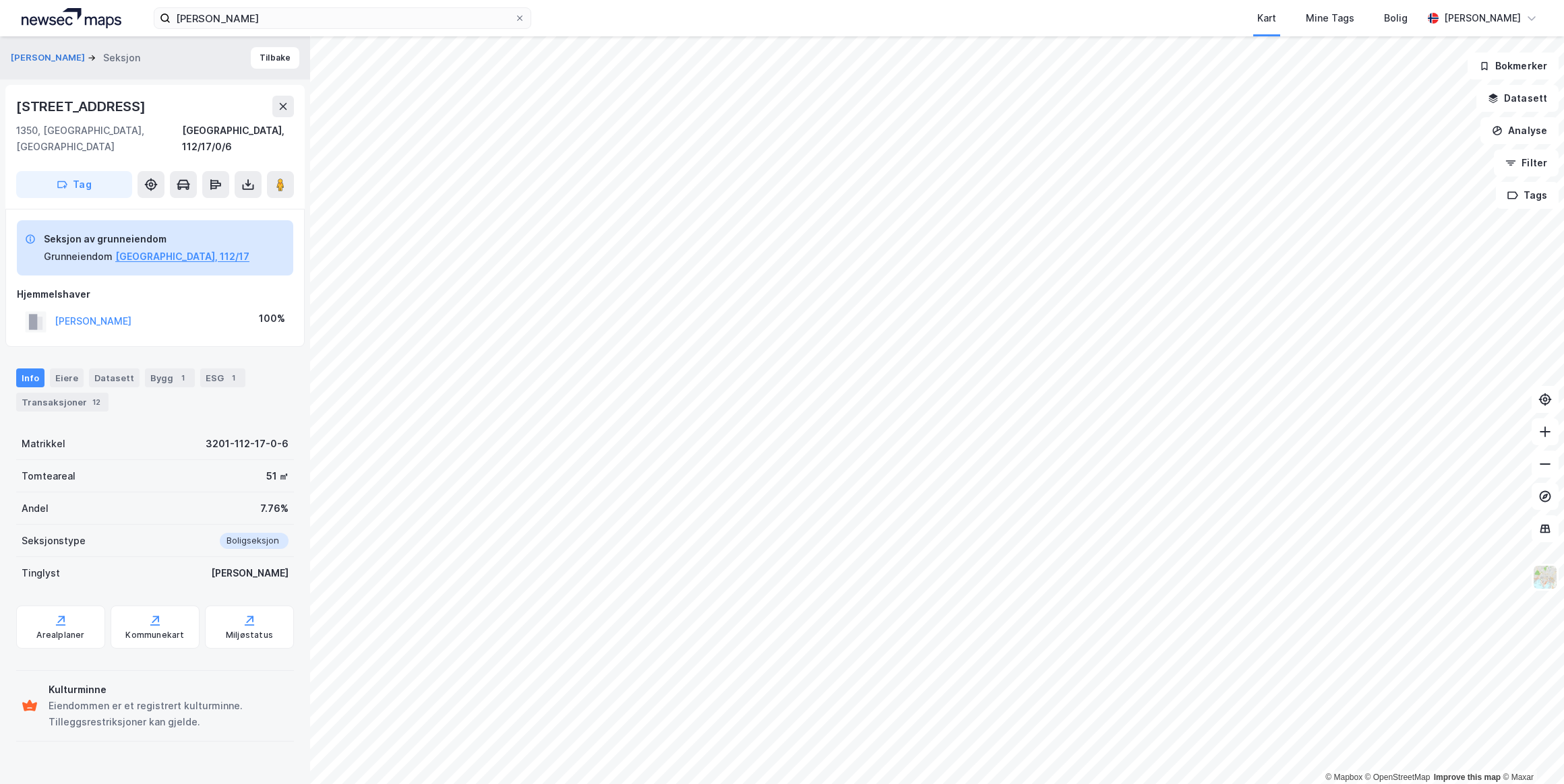
click at [0, 0] on button "[PERSON_NAME]" at bounding box center [0, 0] width 0 height 0
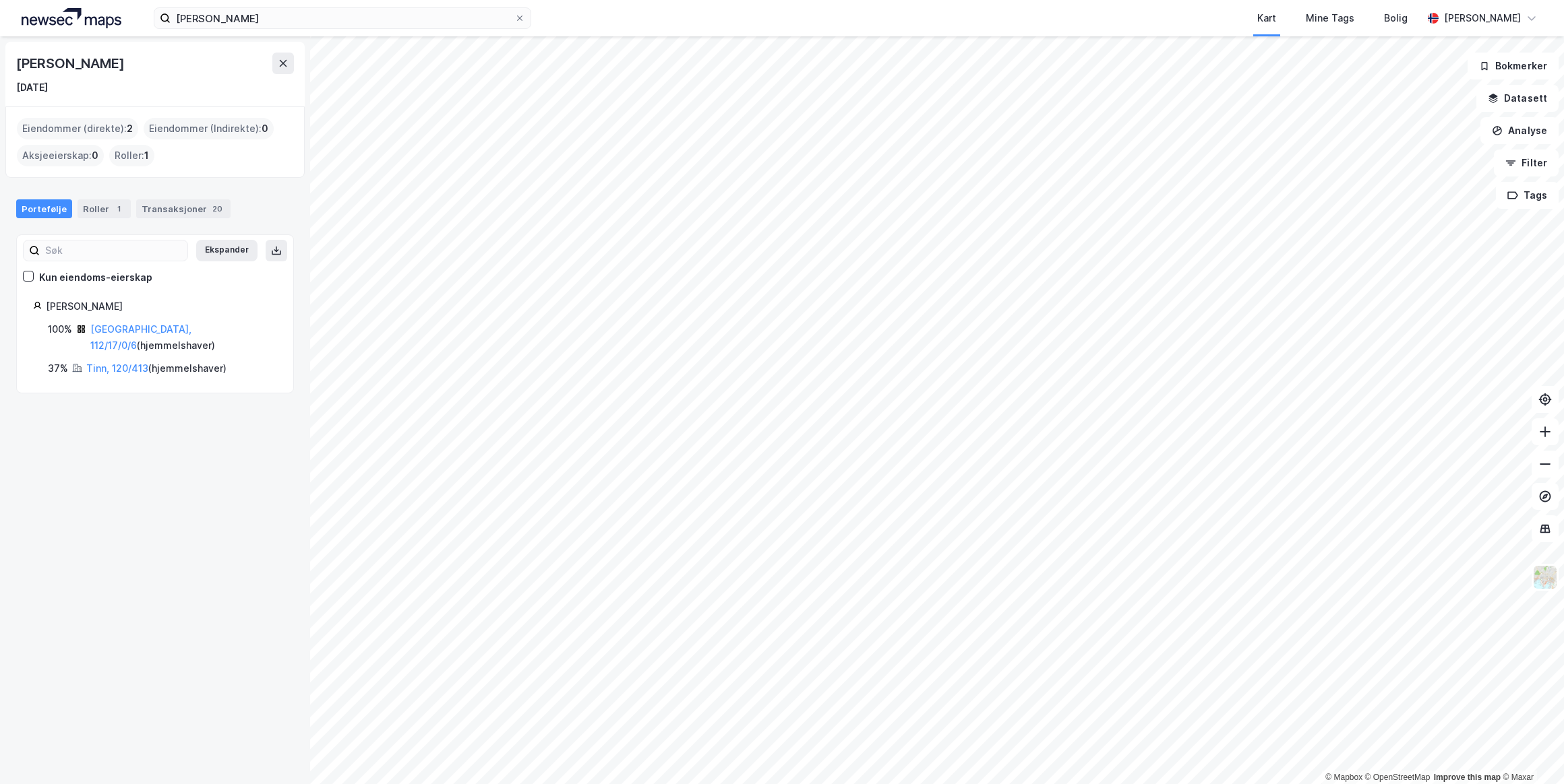
click at [128, 161] on div "Roller : 1" at bounding box center [132, 156] width 45 height 22
click at [135, 327] on link "[GEOGRAPHIC_DATA], 112/17/0/6" at bounding box center [140, 337] width 101 height 28
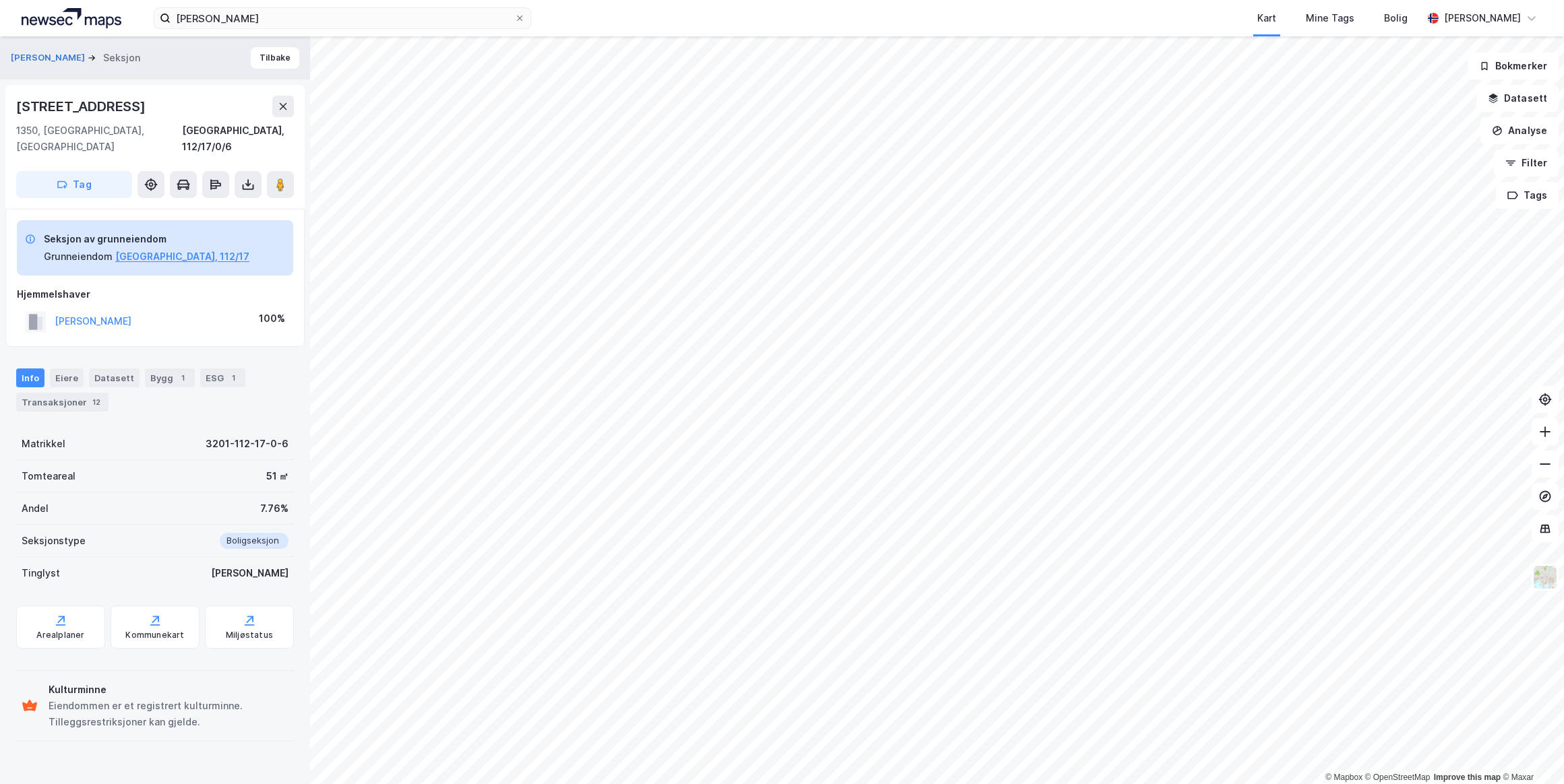
click at [0, 0] on button "[PERSON_NAME]" at bounding box center [0, 0] width 0 height 0
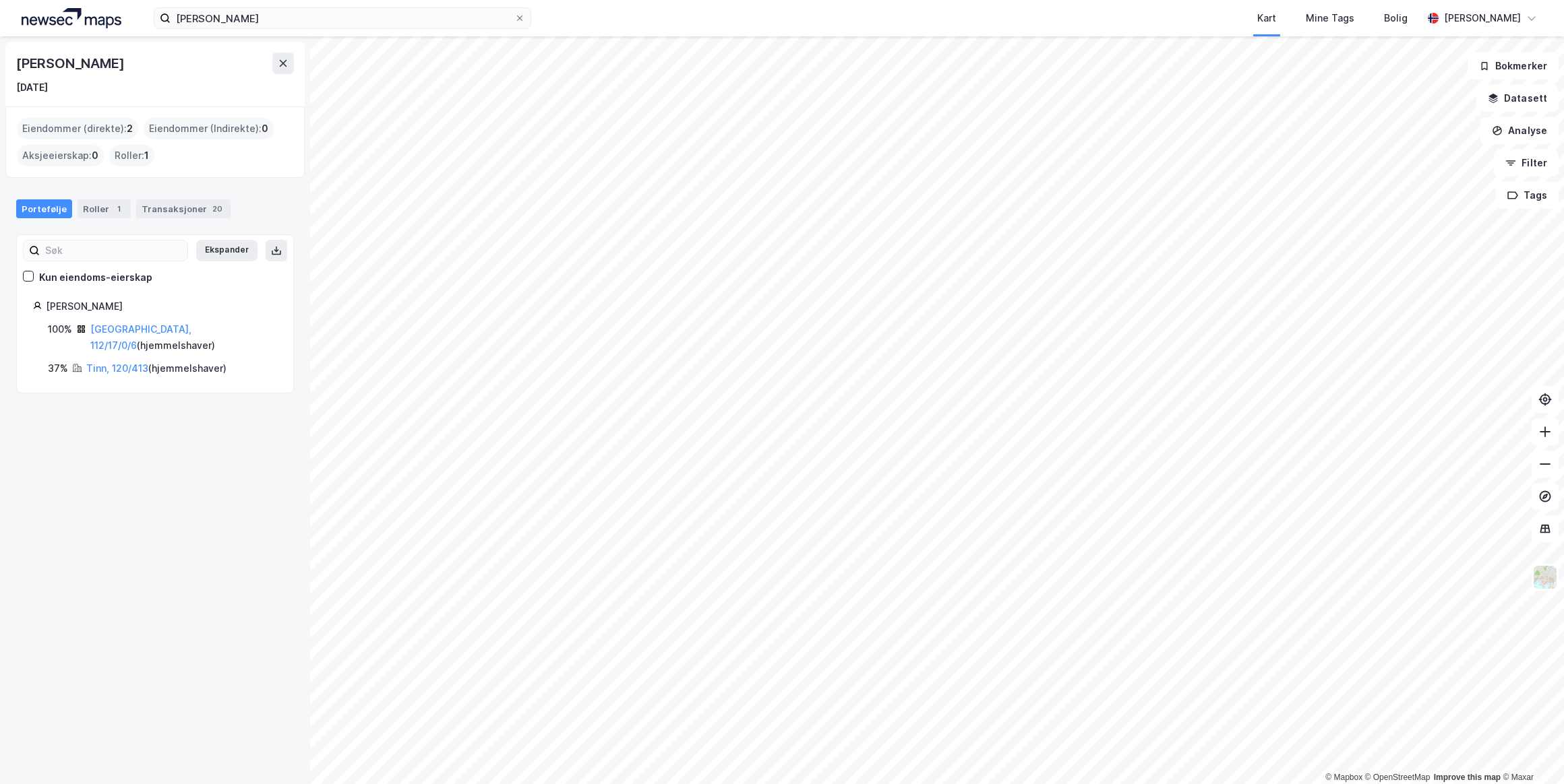
click at [163, 203] on div "Transaksjoner 20" at bounding box center [183, 209] width 94 height 19
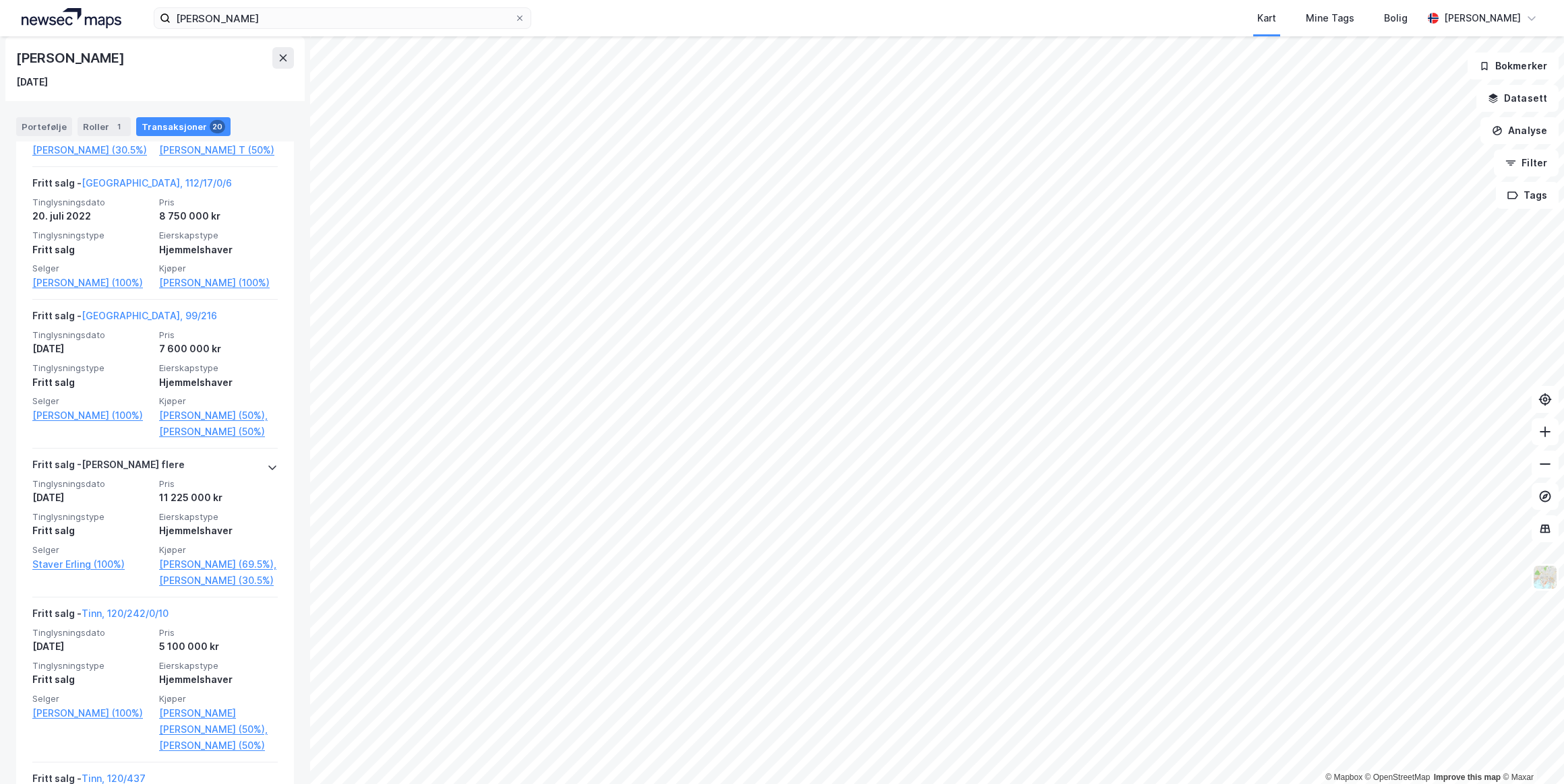
scroll to position [728, 0]
